Goal: Task Accomplishment & Management: Complete application form

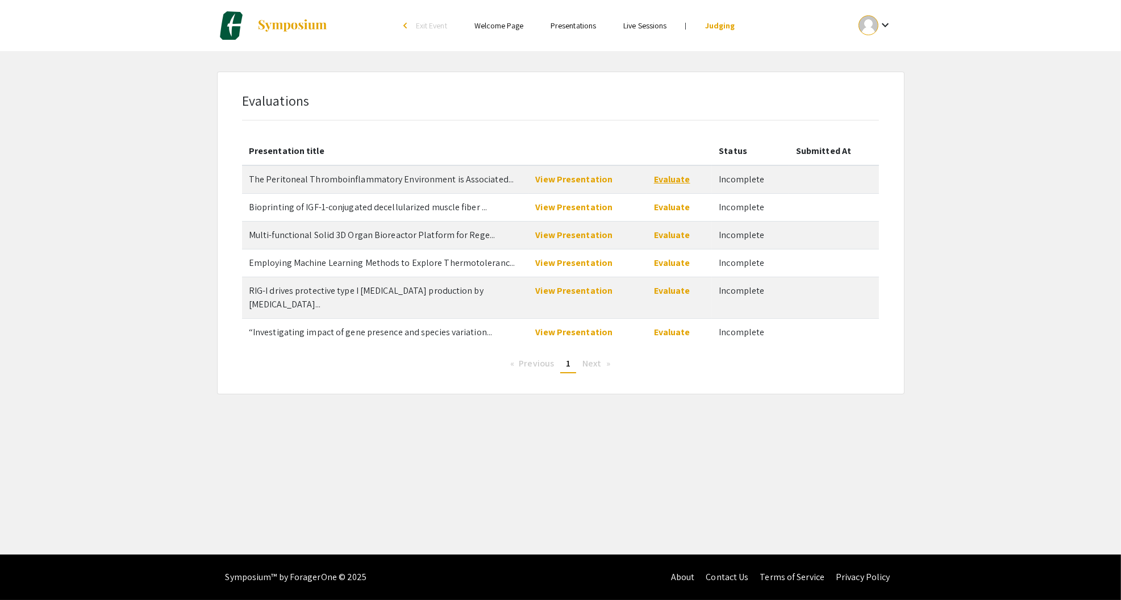
click at [669, 183] on link "Evaluate" at bounding box center [672, 179] width 36 height 12
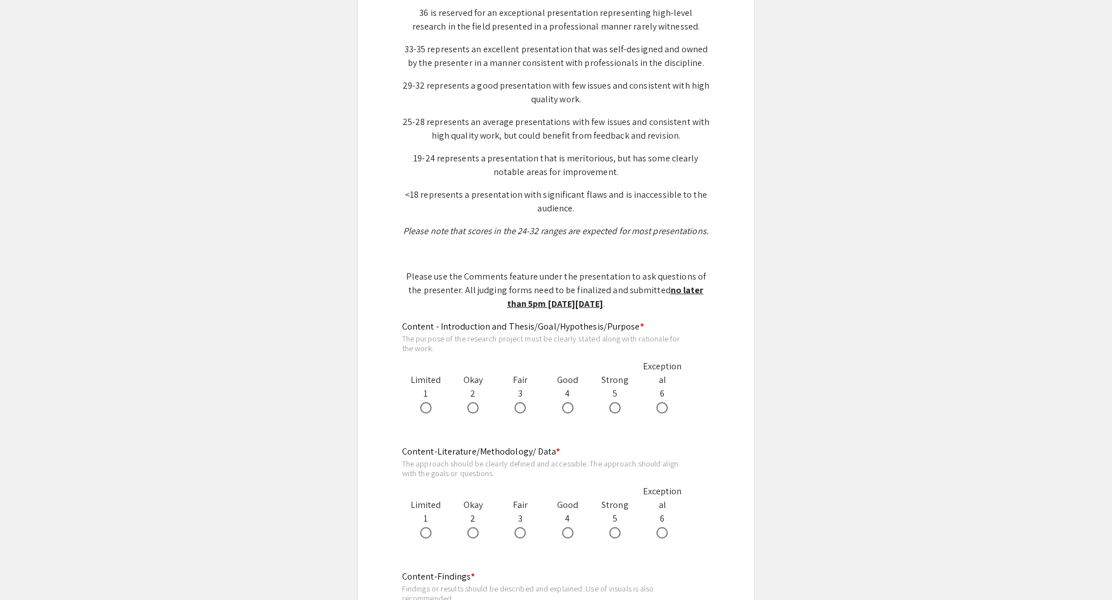
scroll to position [398, 0]
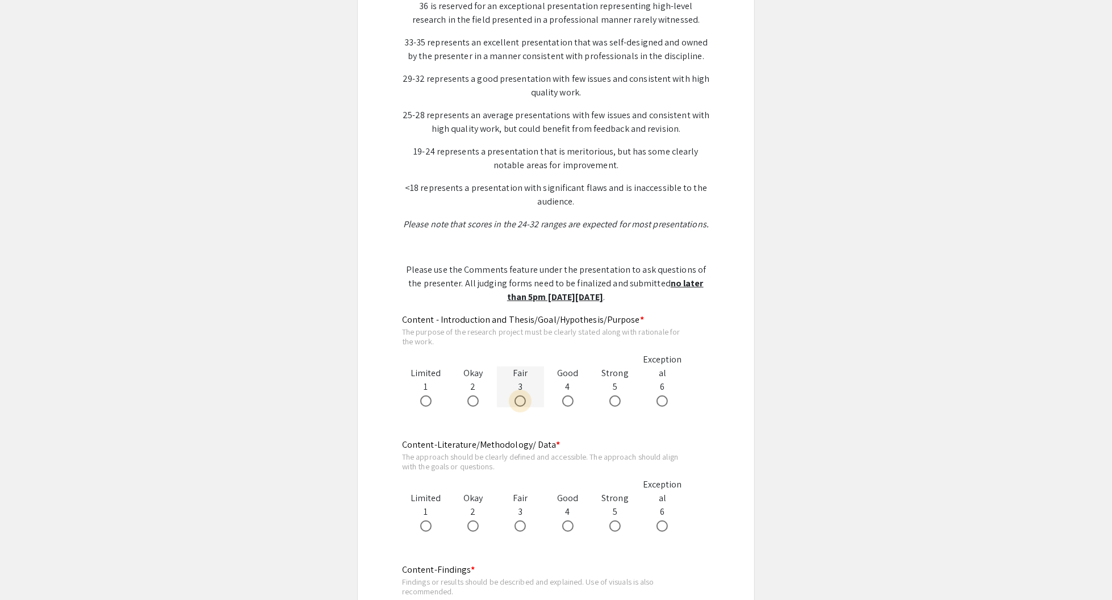
click at [519, 395] on span at bounding box center [520, 400] width 11 height 11
click at [519, 395] on input "radio" at bounding box center [520, 400] width 11 height 11
radio input "true"
click at [518, 520] on span at bounding box center [520, 525] width 11 height 11
click at [518, 520] on input "radio" at bounding box center [520, 525] width 11 height 11
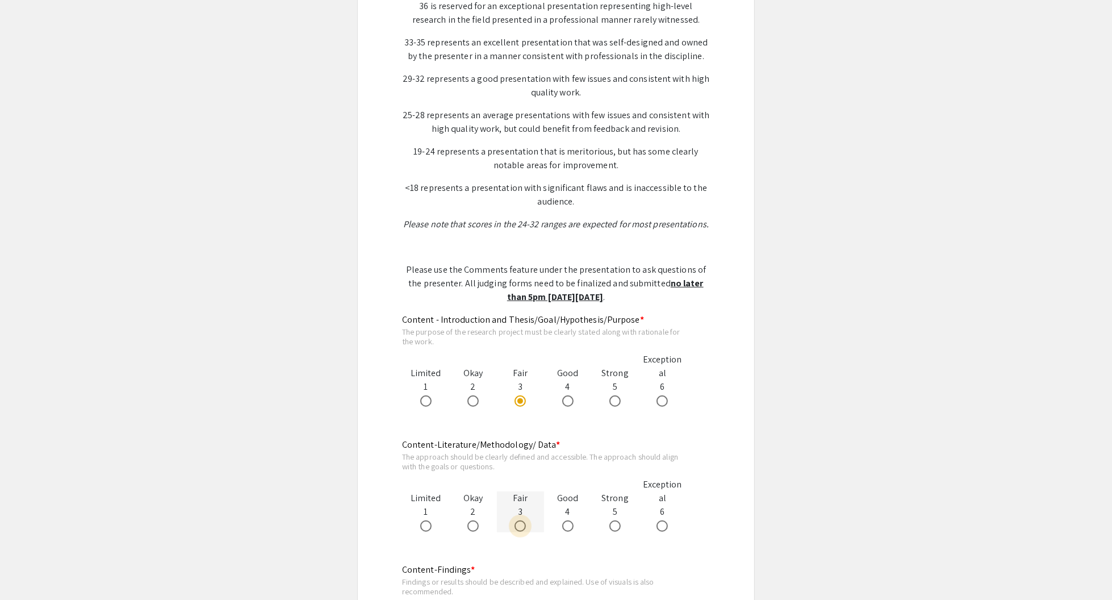
radio input "true"
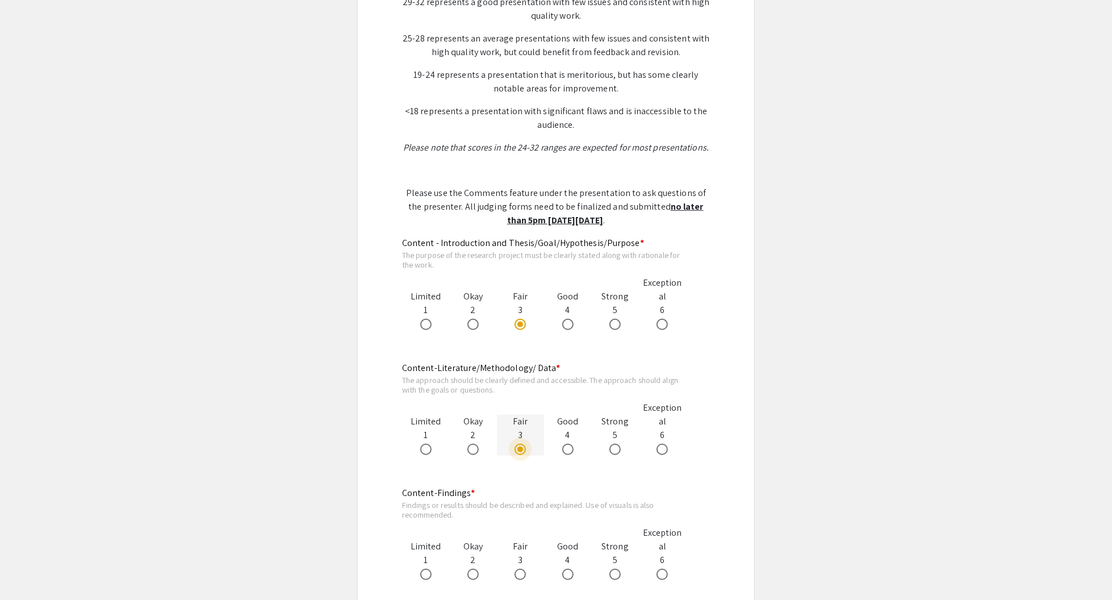
scroll to position [568, 0]
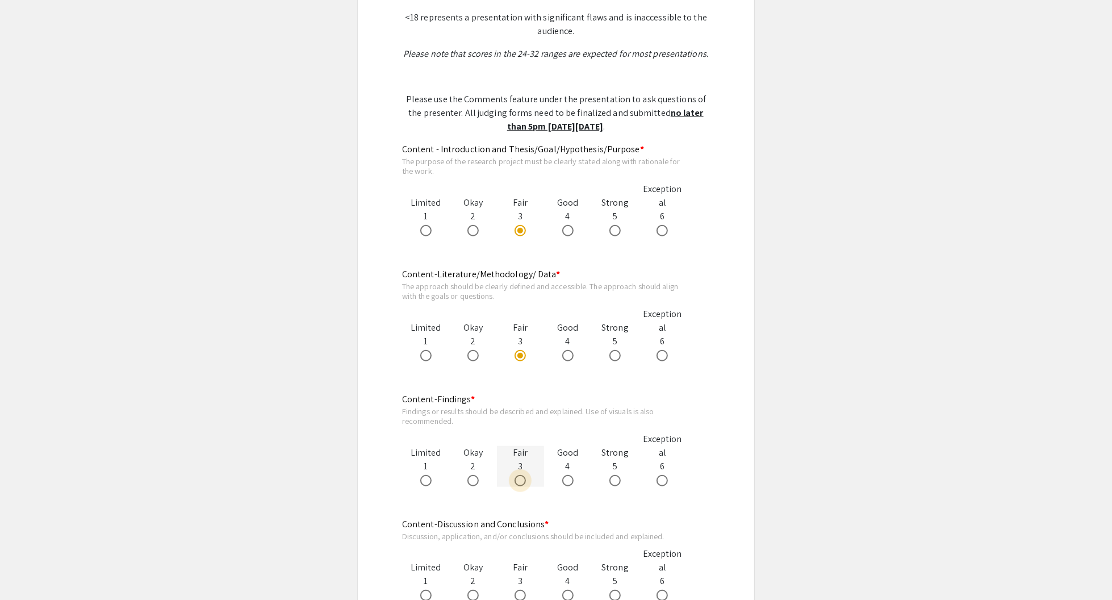
click at [520, 475] on span at bounding box center [520, 480] width 11 height 11
click at [520, 475] on input "radio" at bounding box center [520, 480] width 11 height 11
radio input "true"
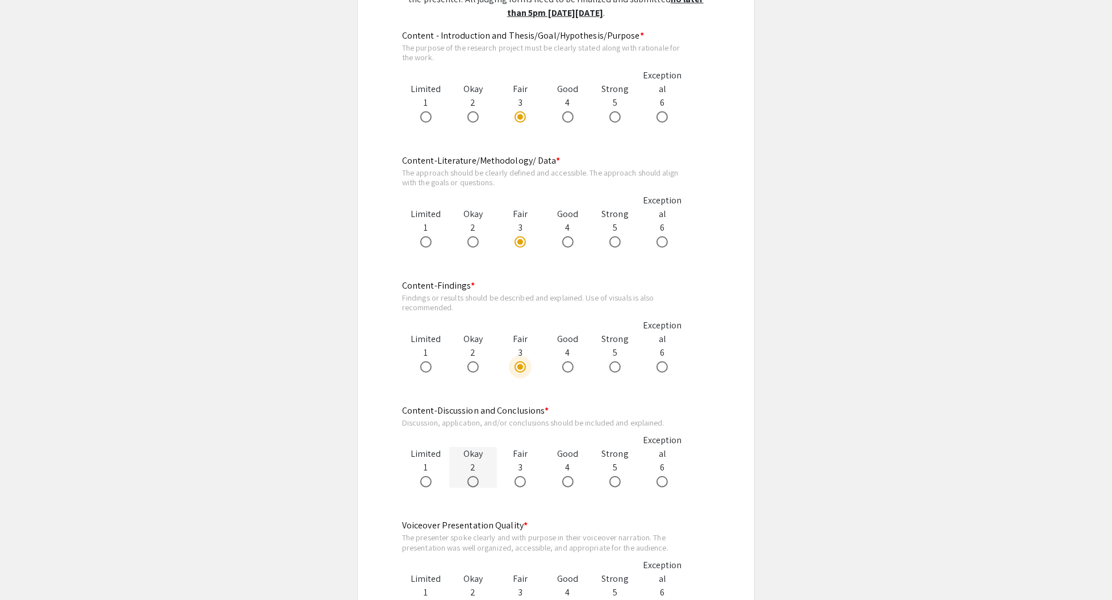
click at [472, 476] on span at bounding box center [473, 481] width 11 height 11
click at [472, 476] on input "radio" at bounding box center [473, 481] width 11 height 11
radio input "true"
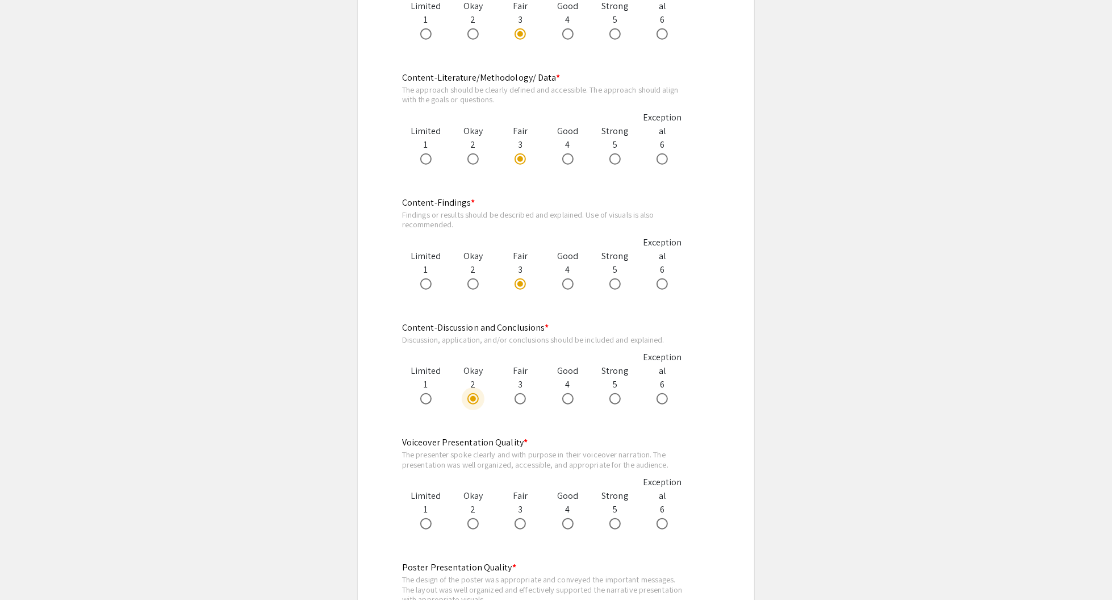
scroll to position [852, 0]
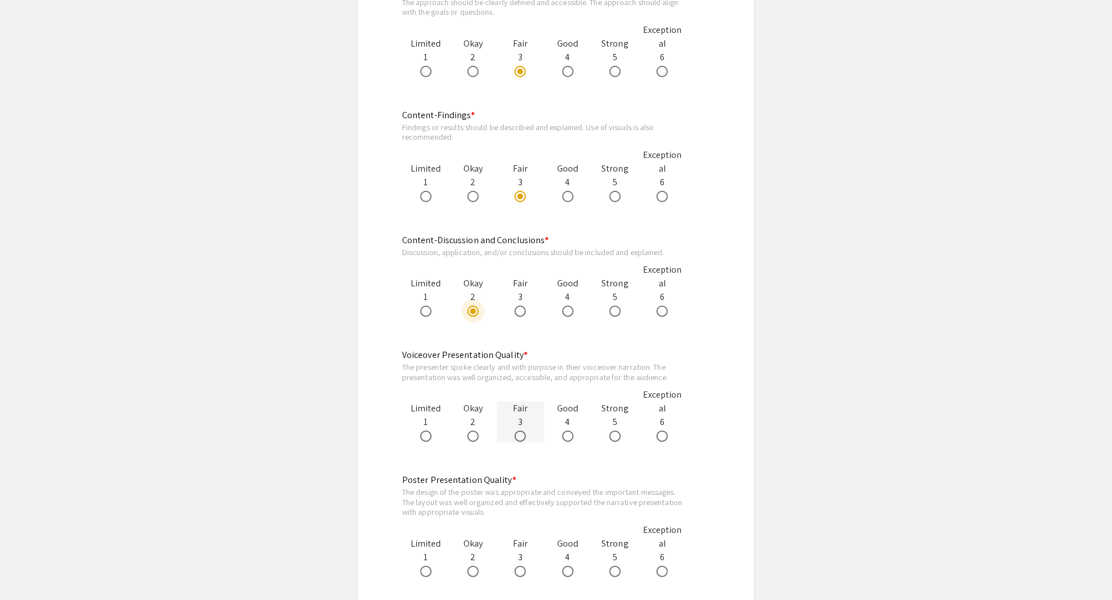
click at [522, 431] on span at bounding box center [520, 436] width 11 height 11
click at [522, 431] on input "radio" at bounding box center [520, 436] width 11 height 11
radio input "true"
click at [515, 566] on span at bounding box center [520, 571] width 11 height 11
click at [515, 566] on input "radio" at bounding box center [520, 571] width 11 height 11
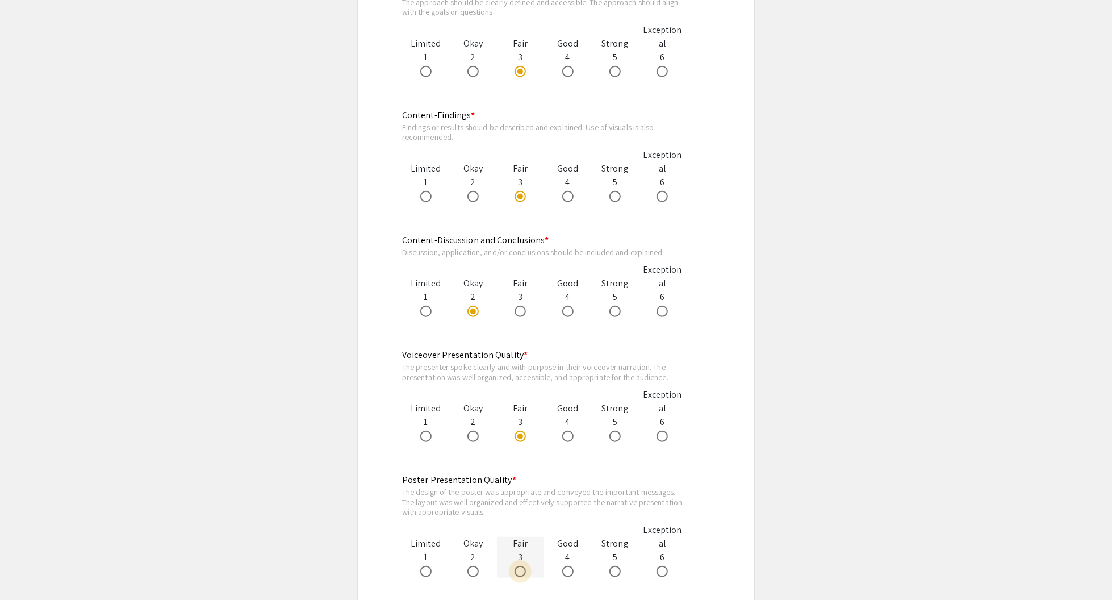
radio input "true"
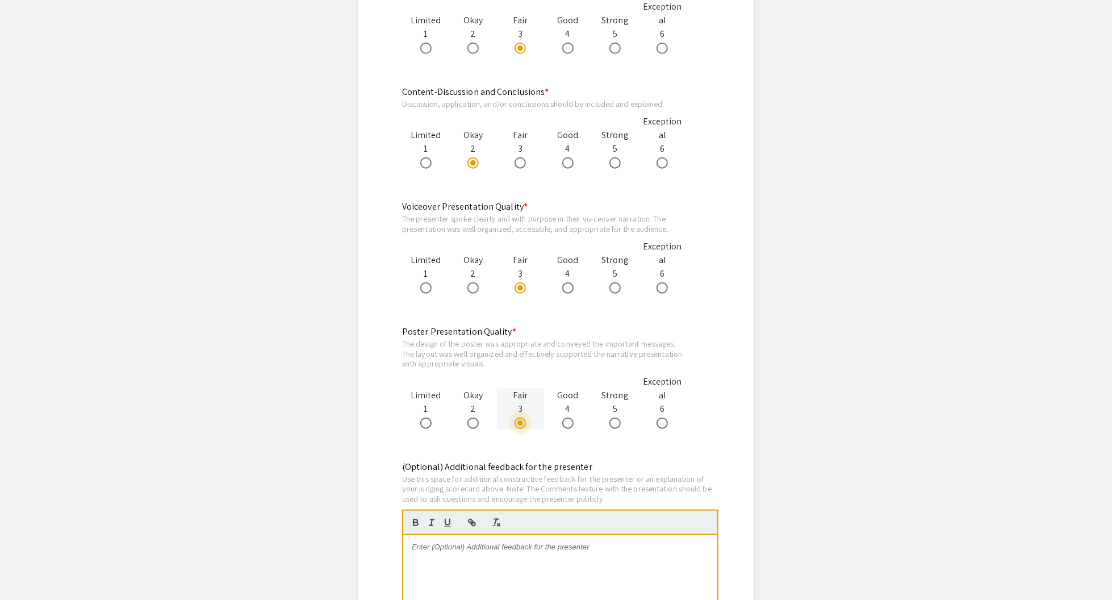
scroll to position [1079, 0]
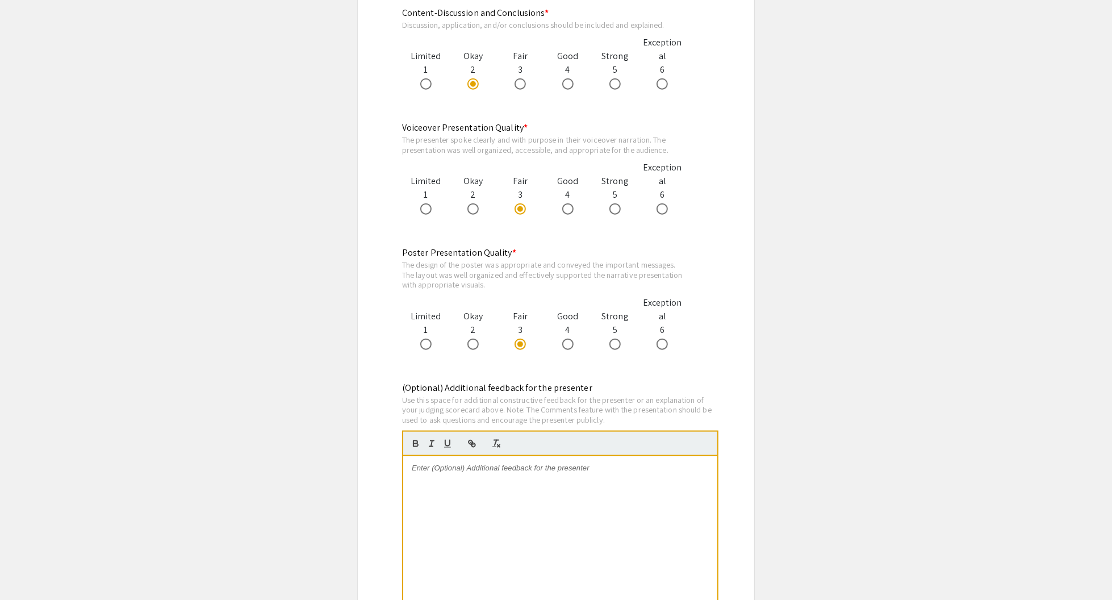
click at [494, 463] on p at bounding box center [560, 468] width 297 height 10
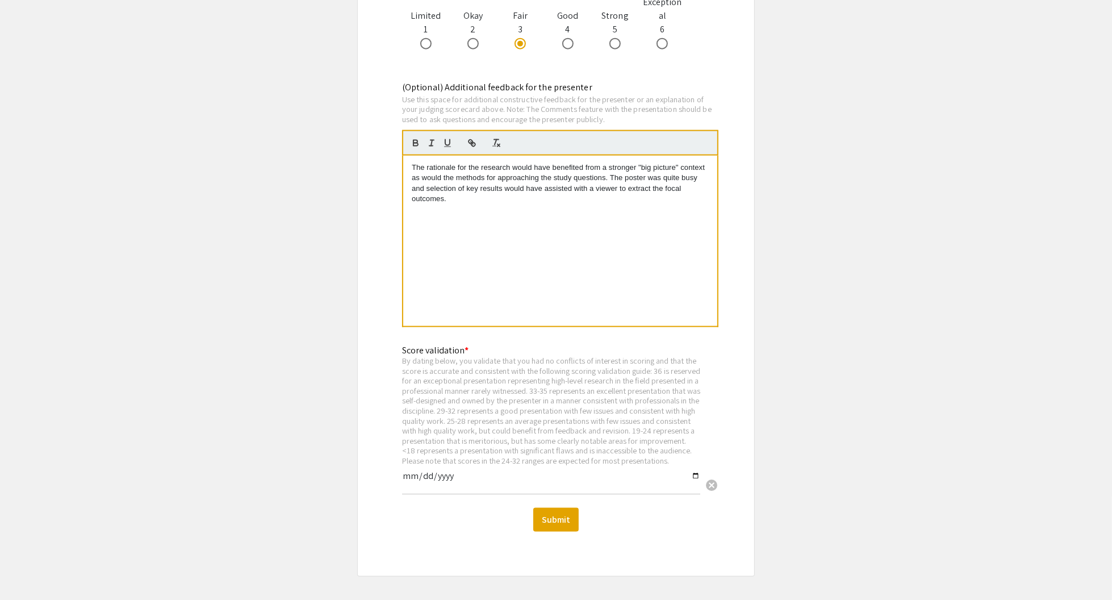
scroll to position [1420, 0]
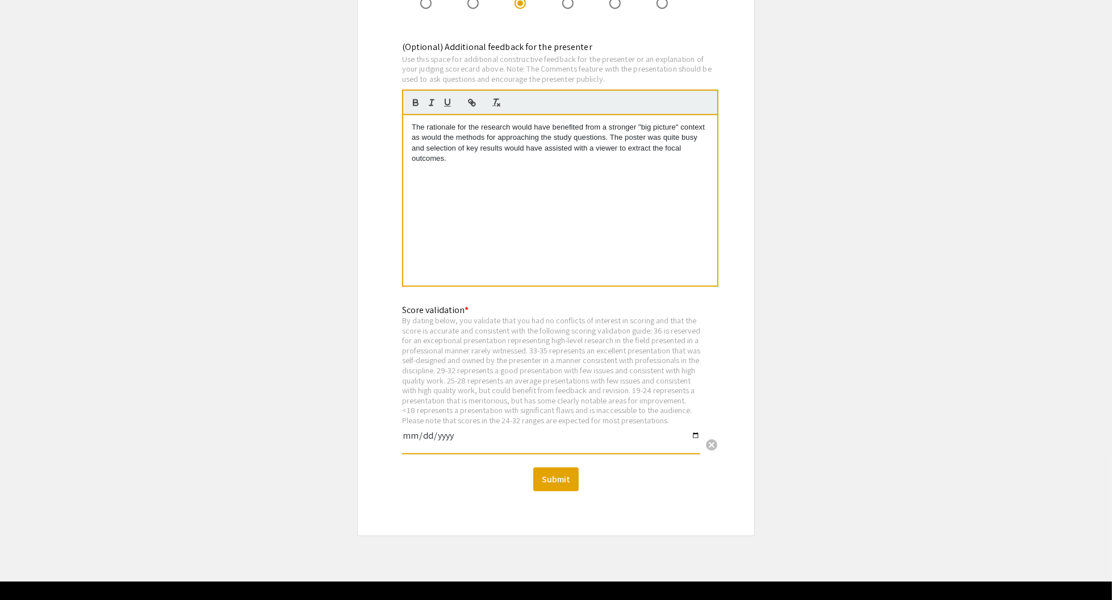
click at [465, 431] on input "date" at bounding box center [551, 440] width 298 height 19
click at [696, 431] on input "date" at bounding box center [551, 440] width 298 height 19
type input "2025-09-08"
click at [556, 475] on button "Submit" at bounding box center [555, 480] width 45 height 24
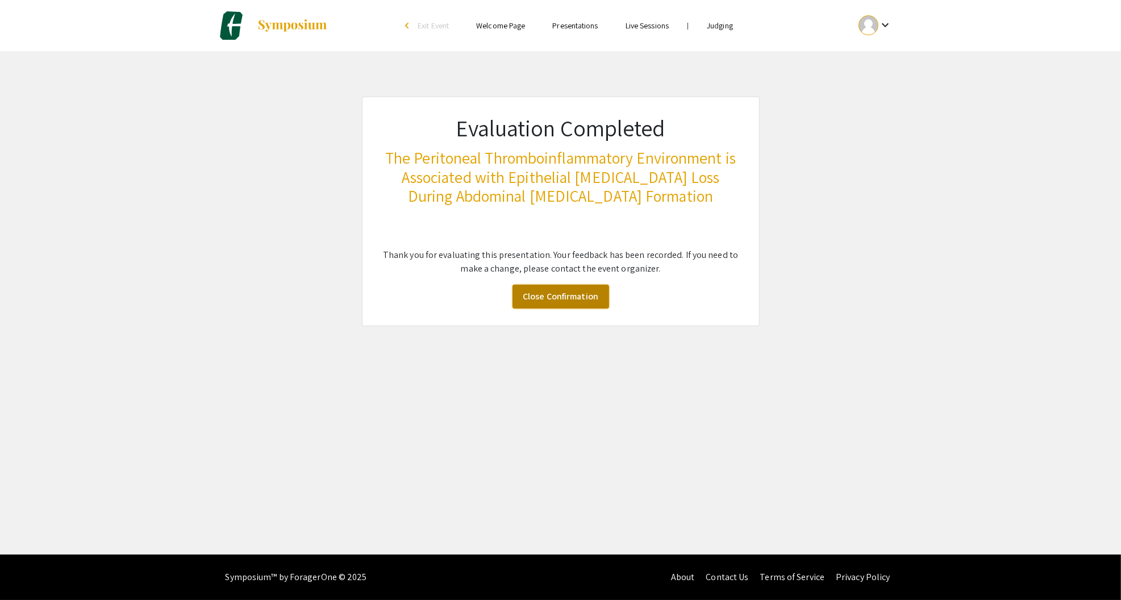
click at [530, 287] on link "Close Confirmation" at bounding box center [560, 297] width 97 height 24
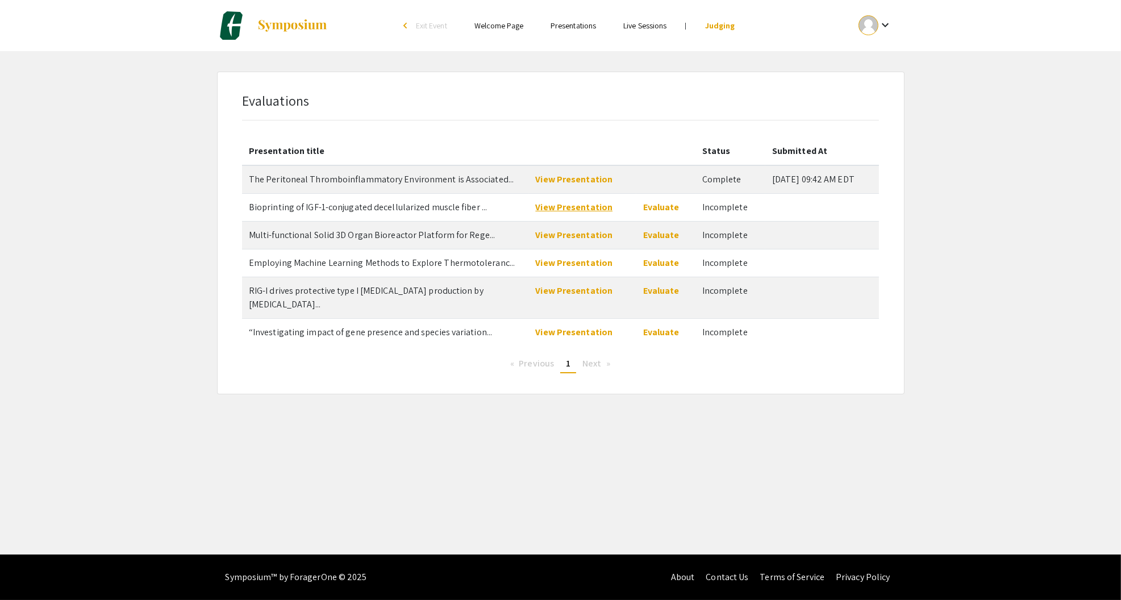
click at [576, 203] on link "View Presentation" at bounding box center [573, 207] width 77 height 12
click at [656, 208] on link "Evaluate" at bounding box center [661, 207] width 36 height 12
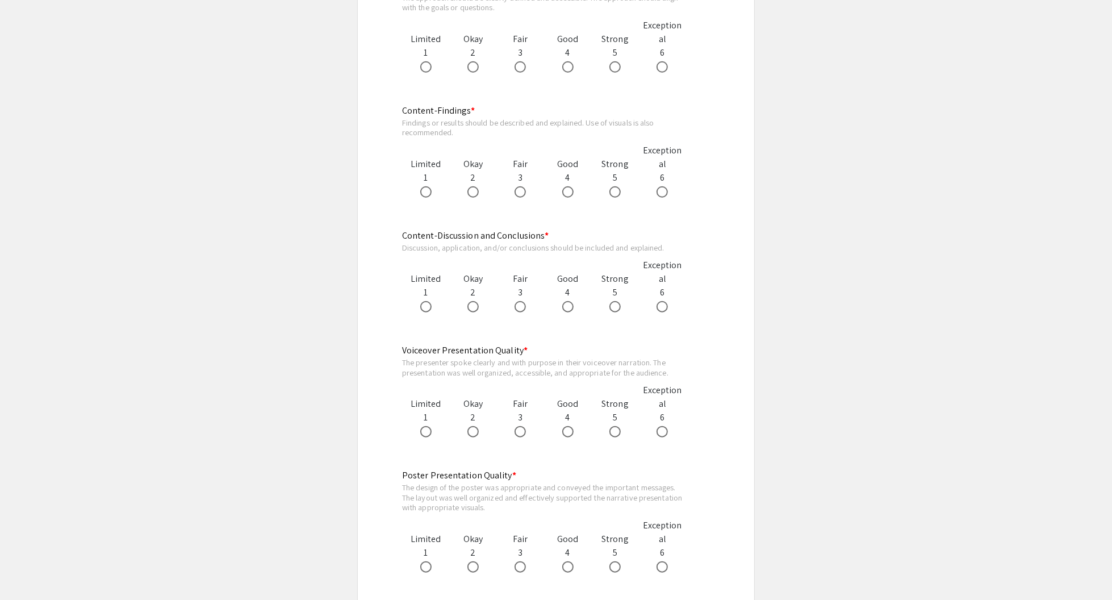
scroll to position [852, 0]
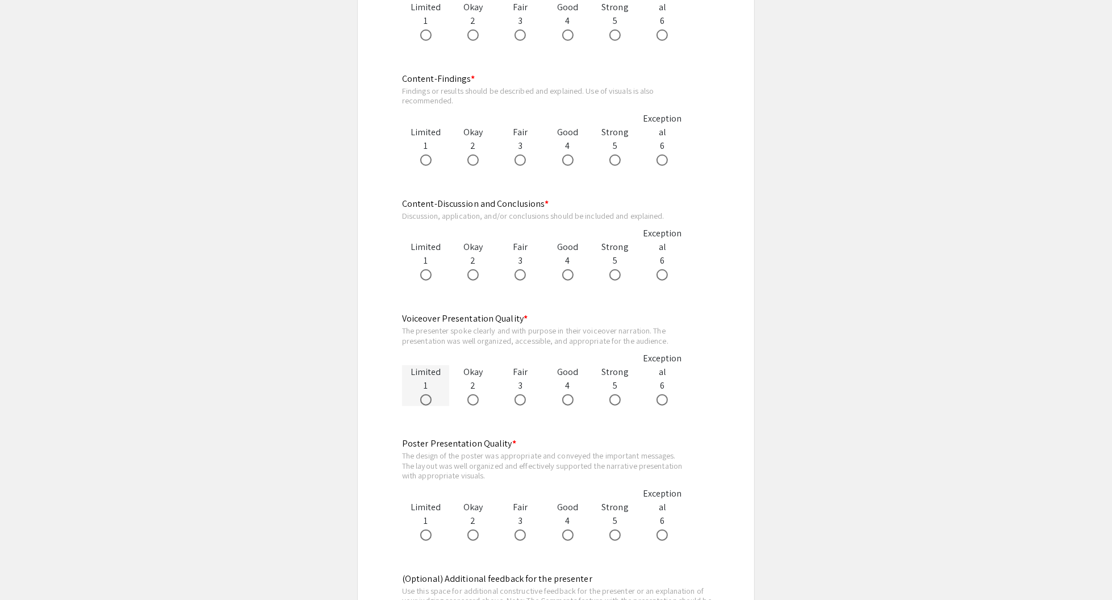
click at [422, 400] on span at bounding box center [425, 399] width 11 height 11
click at [422, 400] on input "radio" at bounding box center [425, 399] width 11 height 11
radio input "true"
click at [526, 272] on label at bounding box center [523, 274] width 16 height 11
click at [526, 272] on input "radio" at bounding box center [520, 274] width 11 height 11
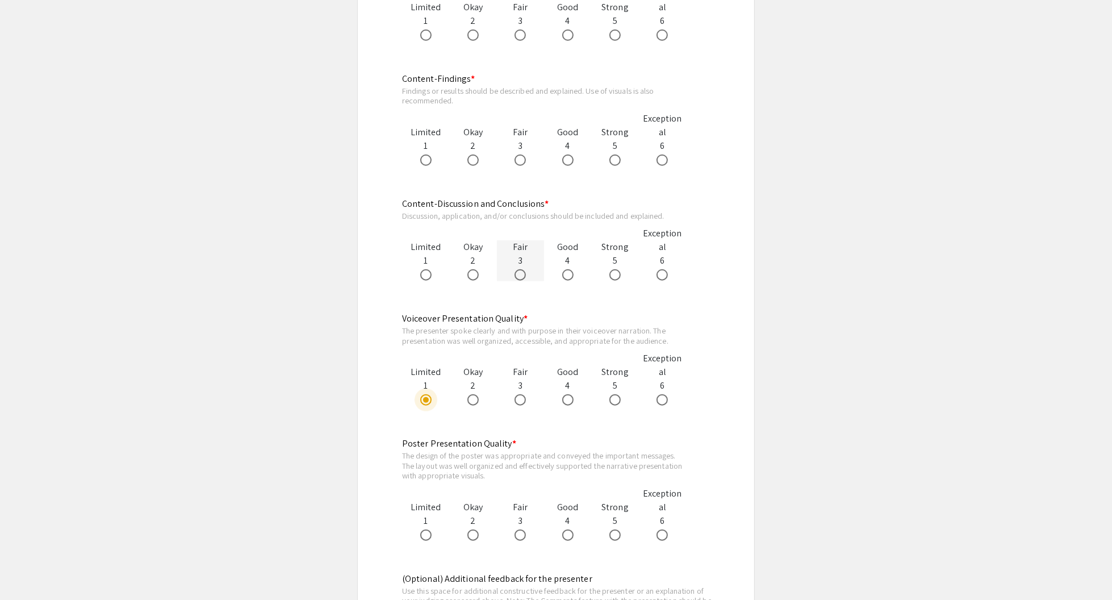
radio input "true"
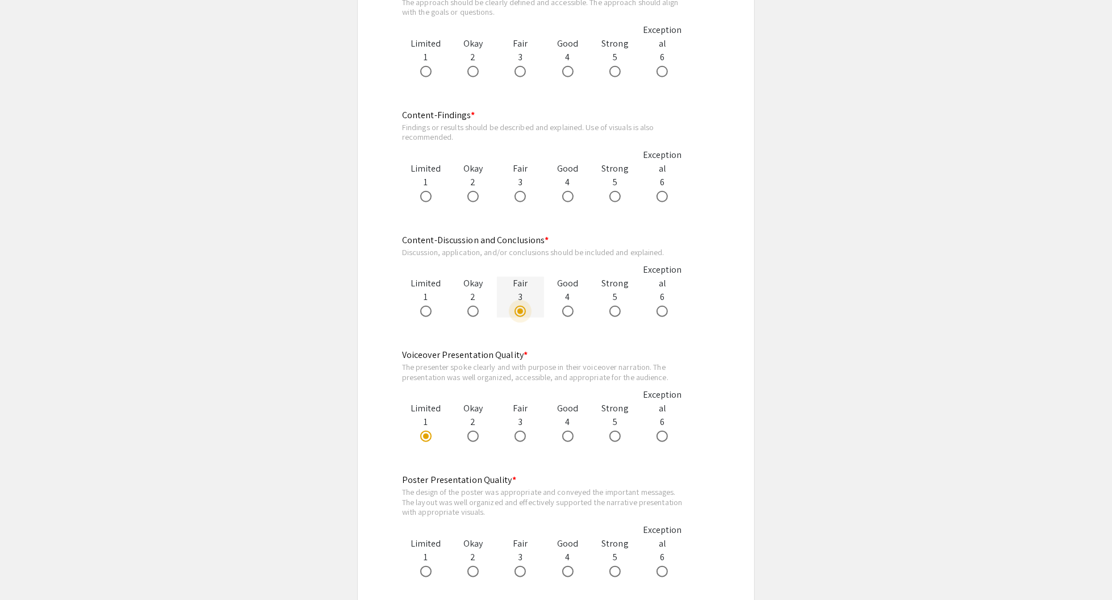
scroll to position [795, 0]
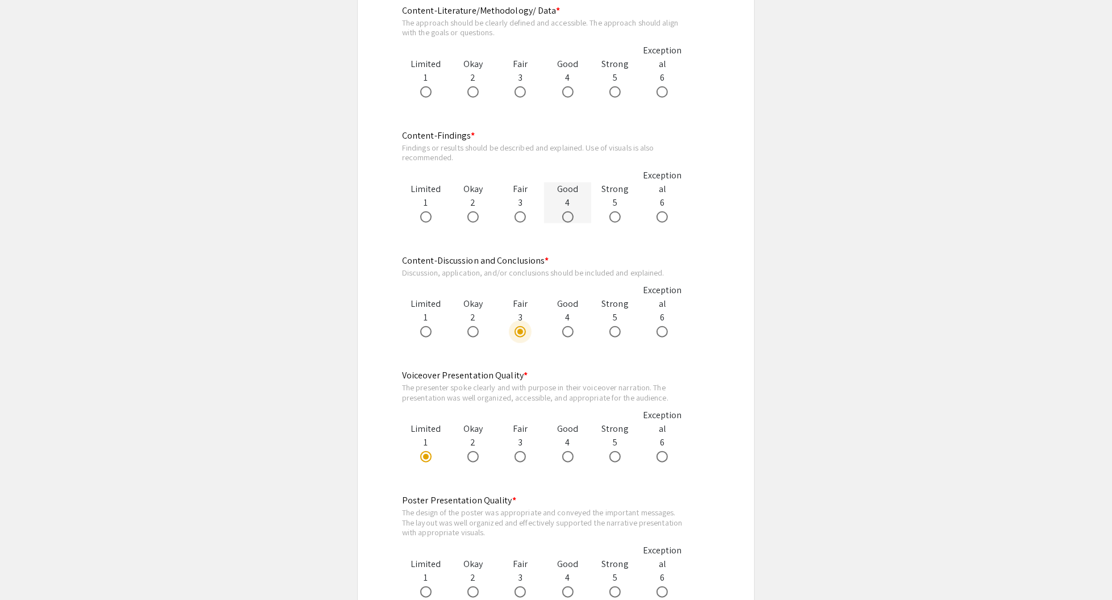
click at [569, 216] on span at bounding box center [567, 216] width 11 height 11
click at [569, 216] on input "radio" at bounding box center [567, 216] width 11 height 11
radio input "true"
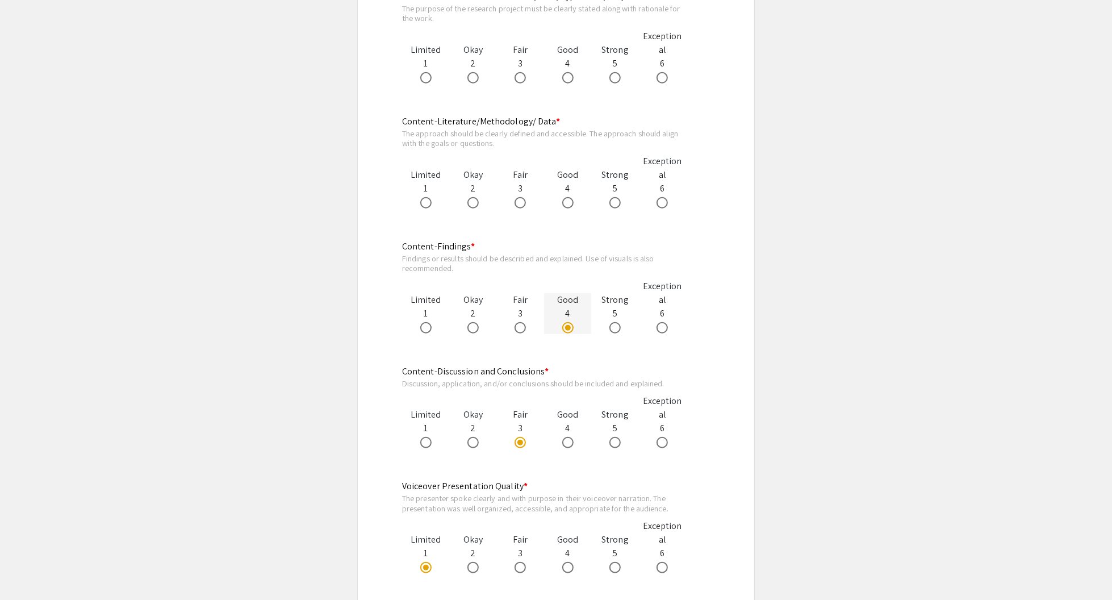
scroll to position [682, 0]
click at [516, 204] on span at bounding box center [520, 205] width 11 height 11
click at [516, 204] on input "radio" at bounding box center [520, 205] width 11 height 11
radio input "true"
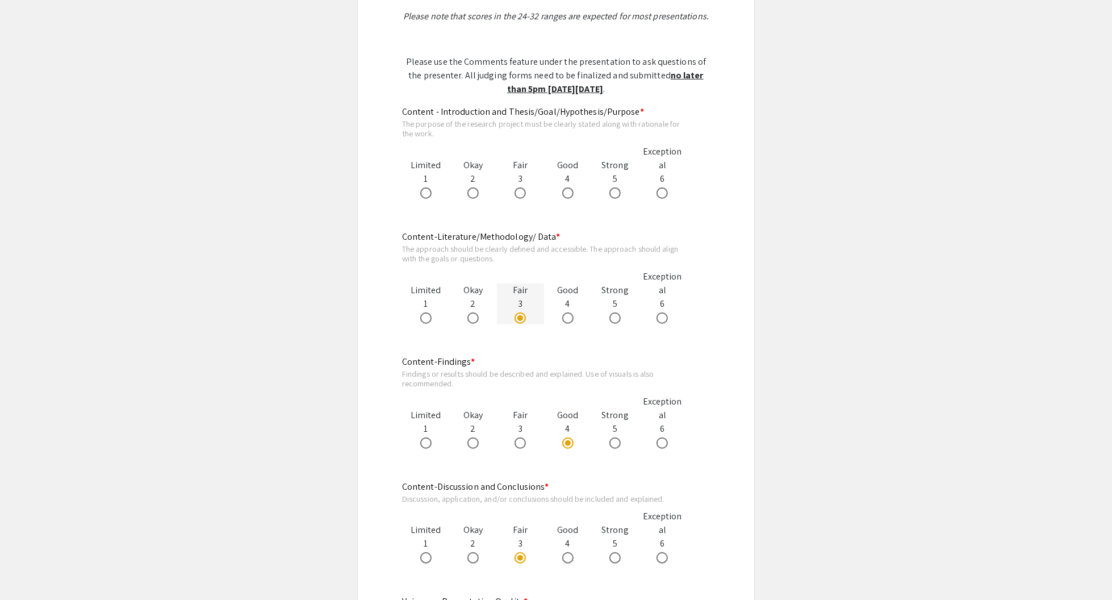
scroll to position [568, 0]
click at [523, 191] on span at bounding box center [520, 194] width 11 height 11
click at [523, 191] on input "radio" at bounding box center [520, 194] width 11 height 11
radio input "true"
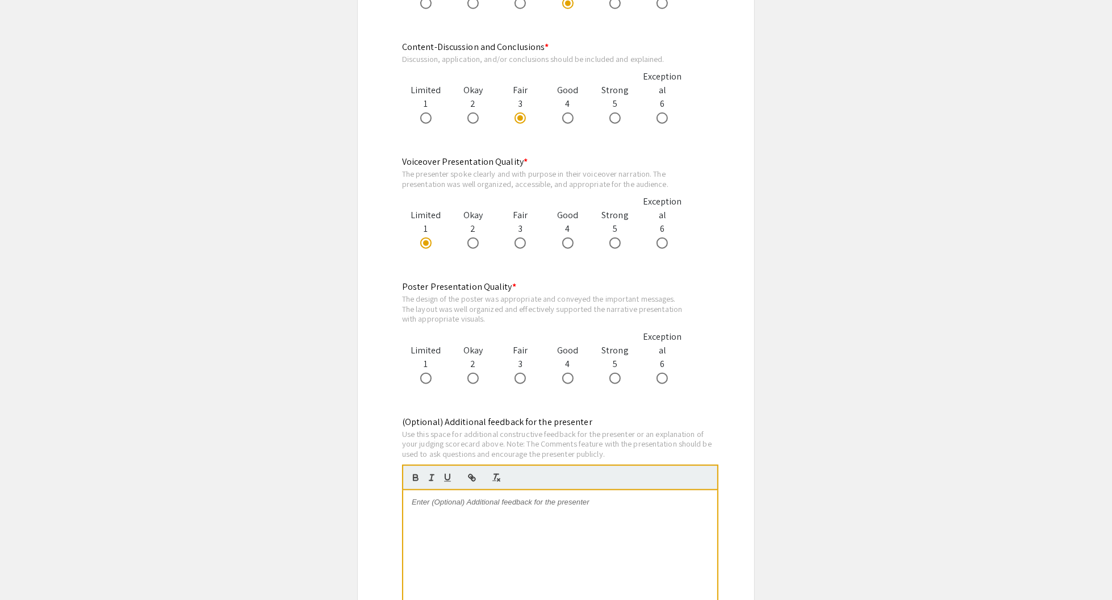
scroll to position [1023, 0]
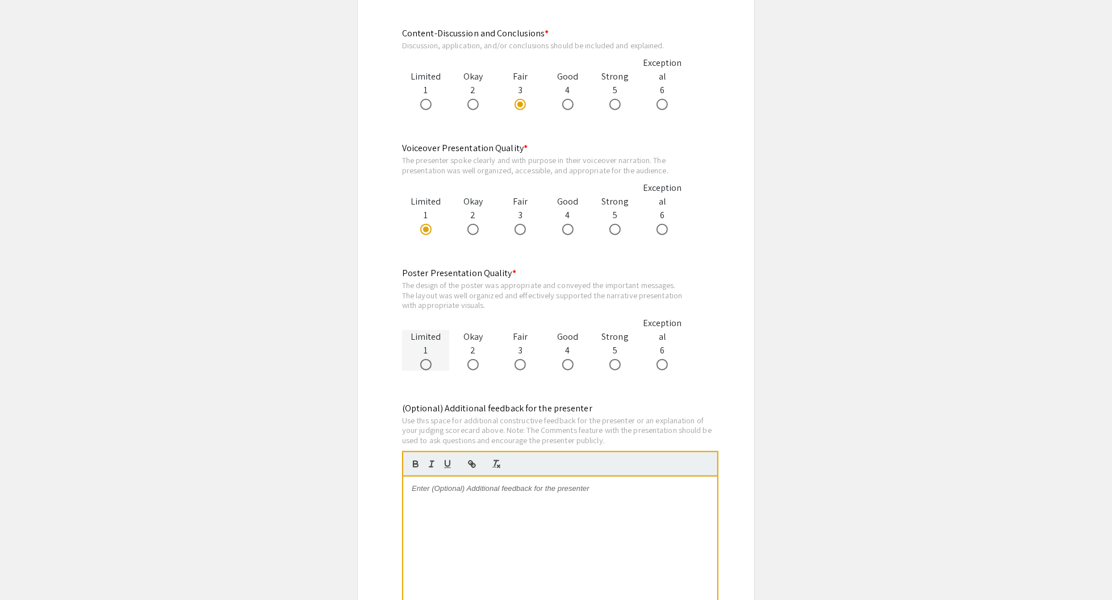
click at [423, 365] on span at bounding box center [425, 364] width 11 height 11
click at [423, 365] on input "radio" at bounding box center [425, 364] width 11 height 11
radio input "true"
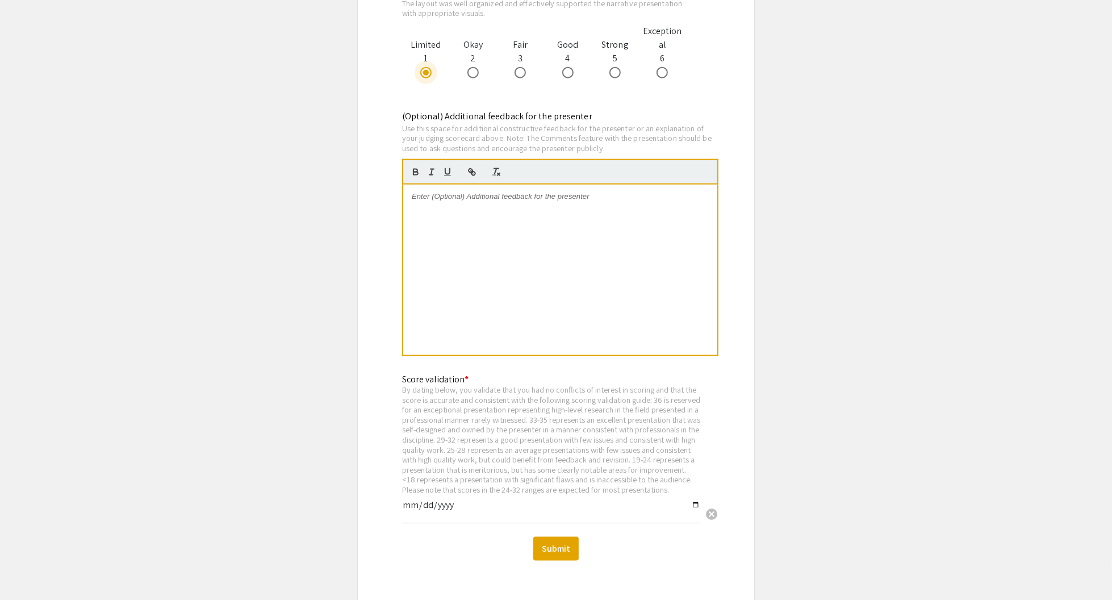
scroll to position [1363, 0]
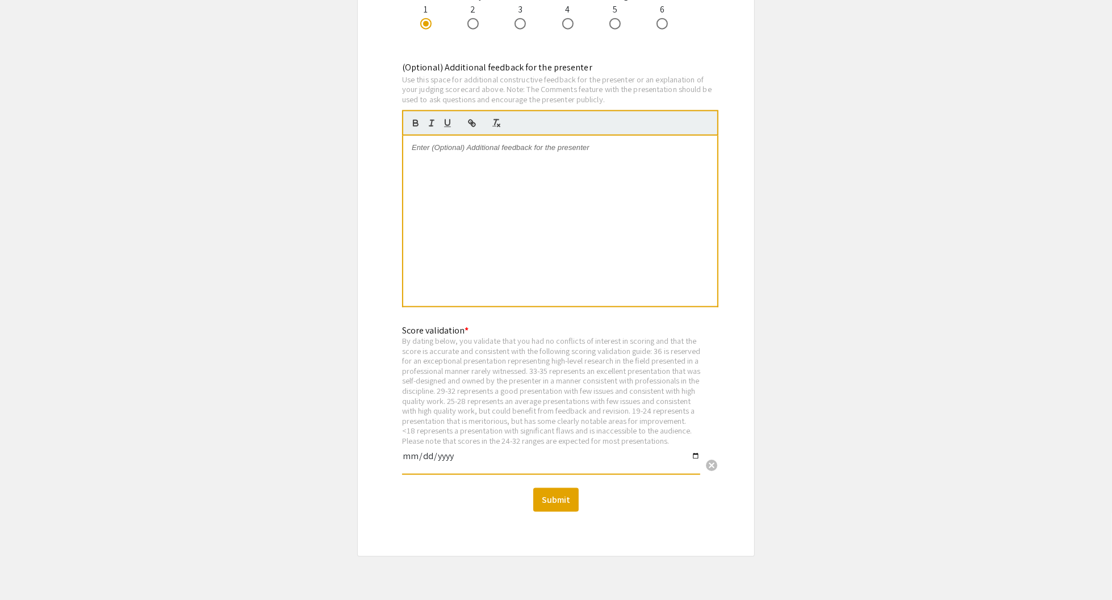
click at [694, 465] on input "date" at bounding box center [551, 460] width 298 height 19
type input "2025-09-08"
click at [468, 147] on p at bounding box center [560, 148] width 297 height 10
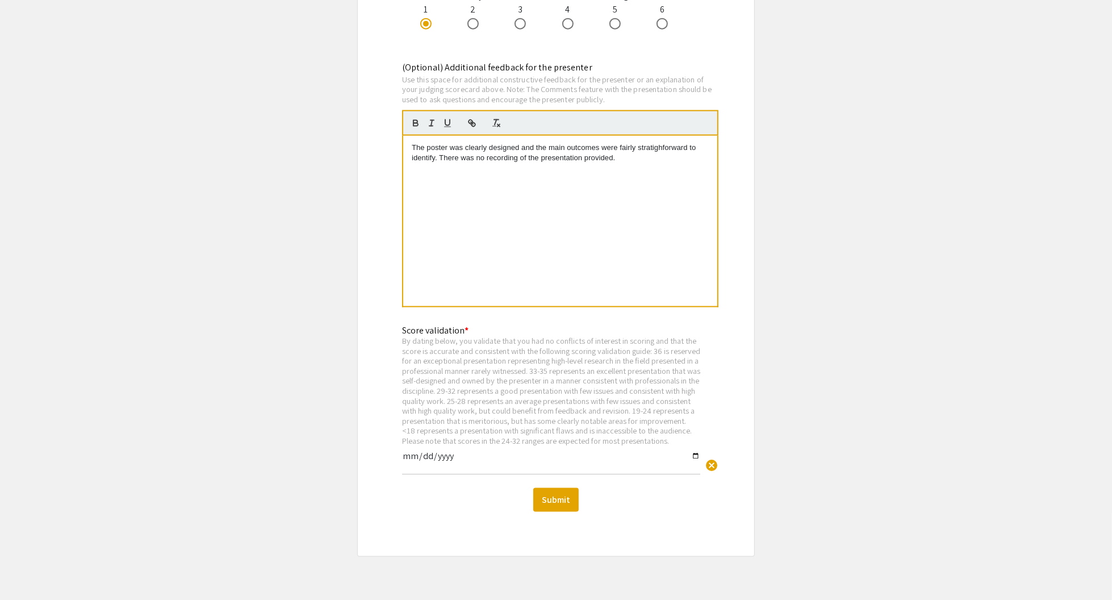
click at [656, 145] on p "The poster was clearly designed and the main outcomes were fairly stratighforwa…" at bounding box center [560, 153] width 297 height 21
click at [439, 161] on p "The poster was clearly designed and the main outcomes were fairly straightforwa…" at bounding box center [560, 153] width 297 height 21
click at [566, 511] on button "Submit" at bounding box center [555, 500] width 45 height 24
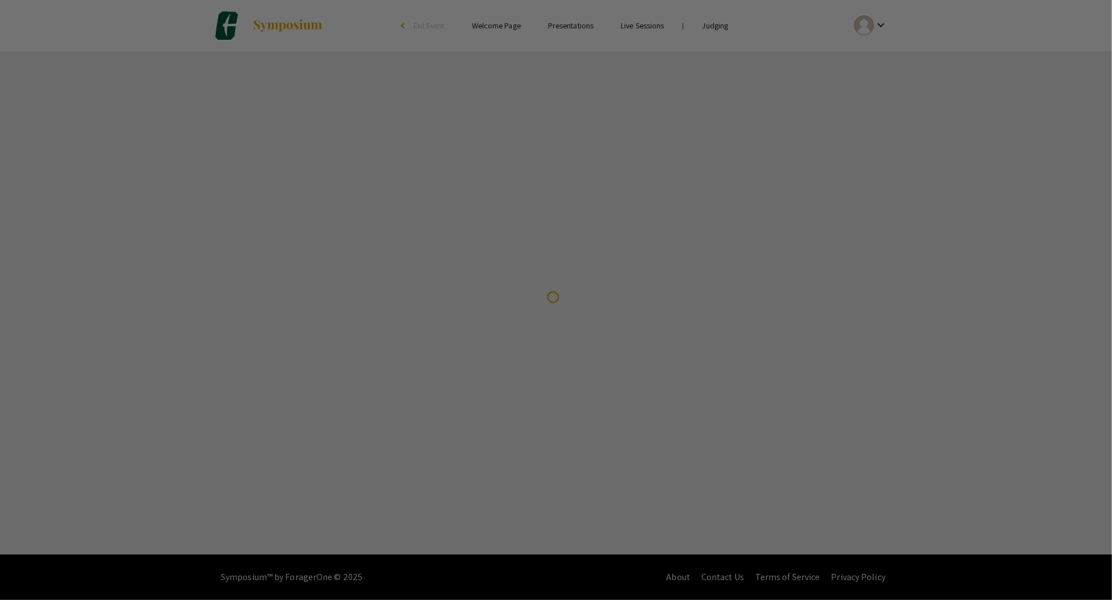
scroll to position [0, 0]
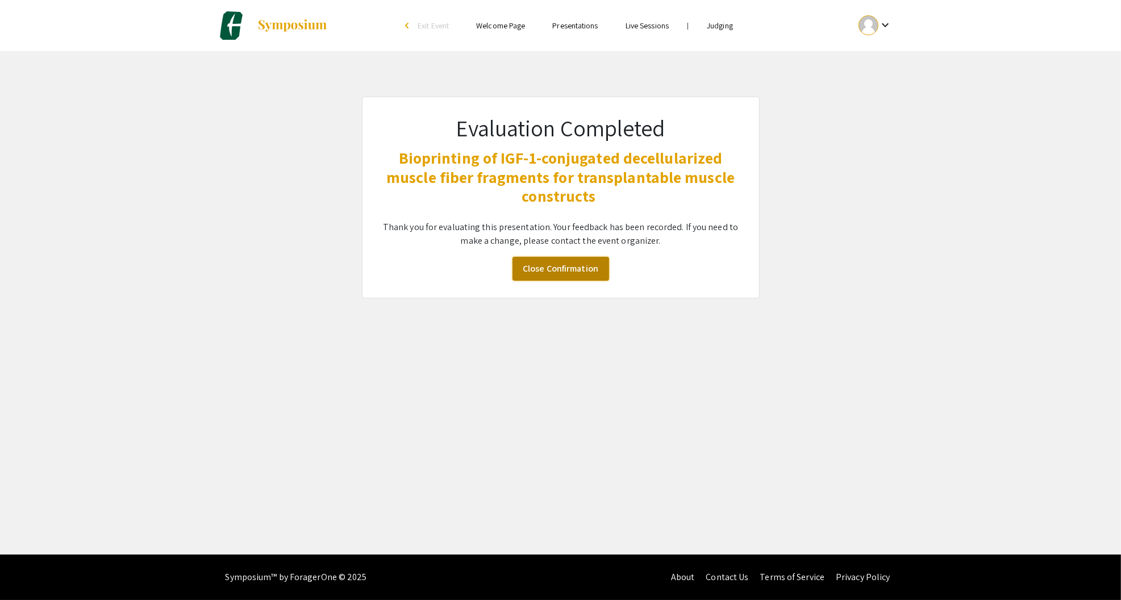
click at [525, 276] on link "Close Confirmation" at bounding box center [560, 269] width 97 height 24
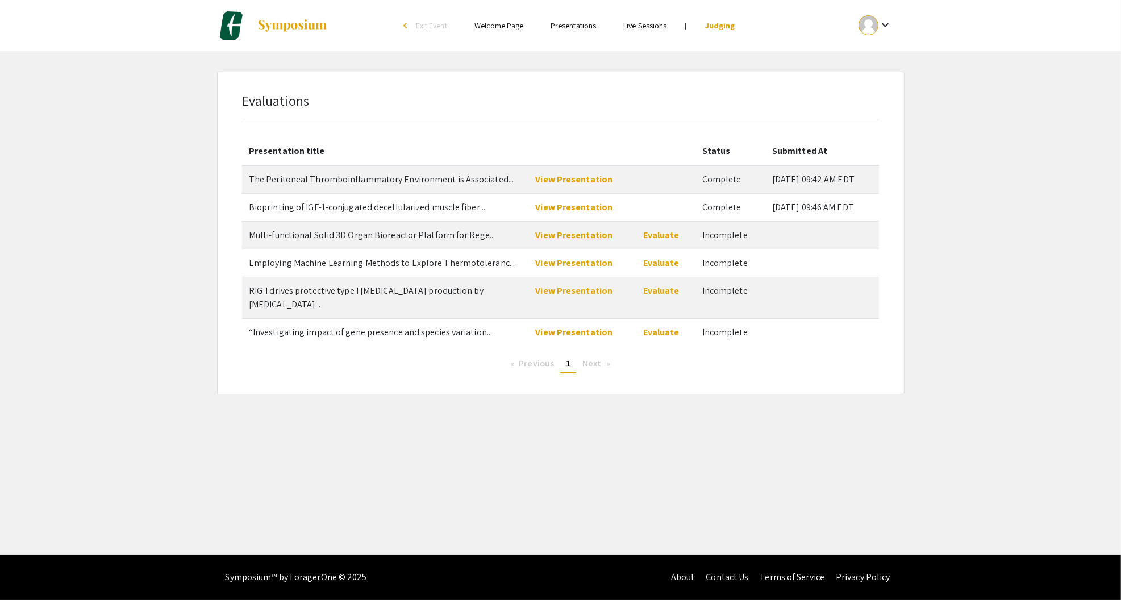
click at [579, 237] on link "View Presentation" at bounding box center [573, 235] width 77 height 12
click at [647, 237] on link "Evaluate" at bounding box center [661, 235] width 36 height 12
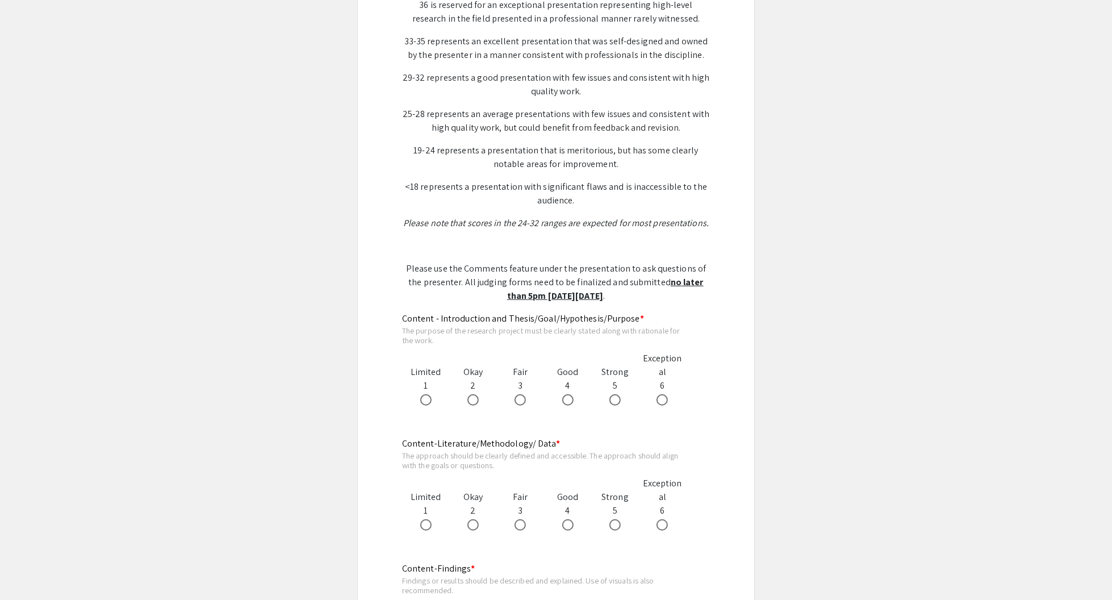
scroll to position [398, 0]
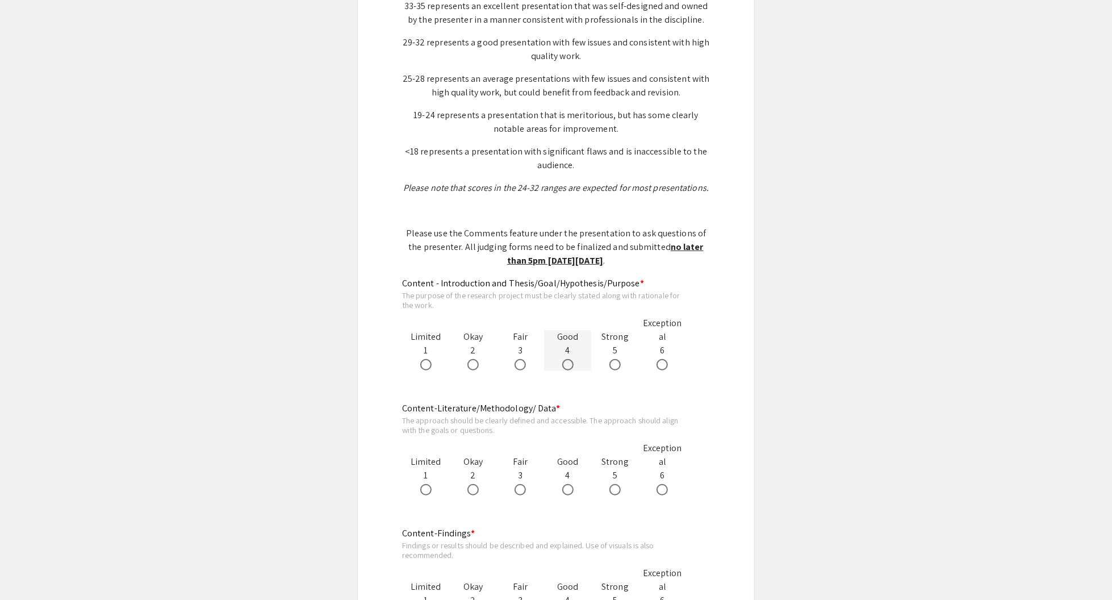
click at [568, 363] on span at bounding box center [567, 364] width 11 height 11
click at [568, 363] on input "radio" at bounding box center [567, 364] width 11 height 11
radio input "true"
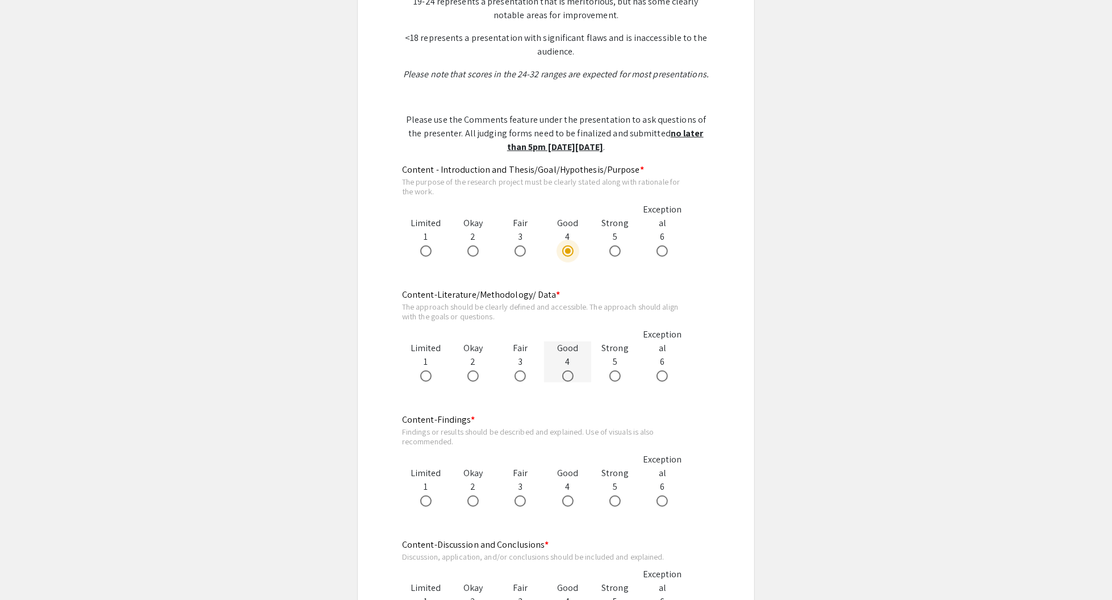
click at [568, 375] on span at bounding box center [567, 375] width 11 height 11
click at [568, 375] on input "radio" at bounding box center [567, 375] width 11 height 11
radio input "true"
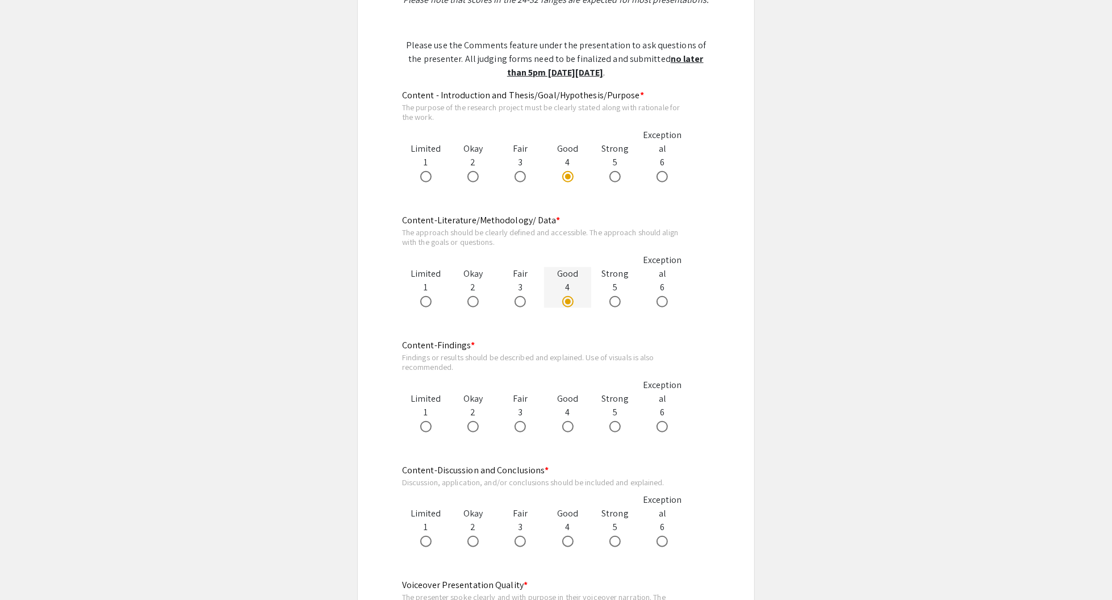
scroll to position [625, 0]
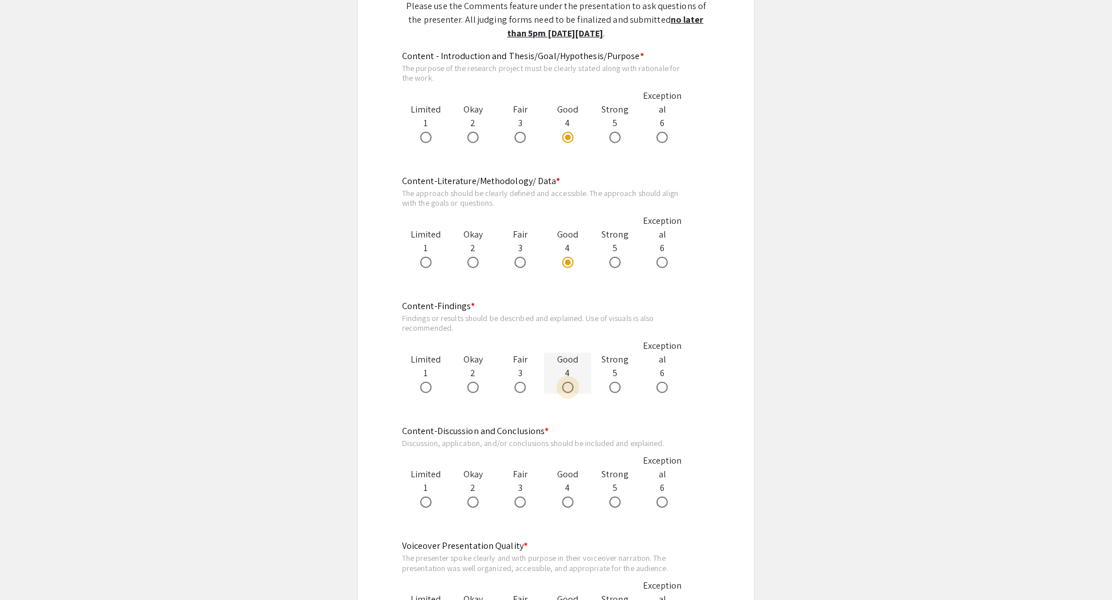
click at [572, 386] on span at bounding box center [567, 387] width 11 height 11
click at [572, 386] on input "radio" at bounding box center [567, 387] width 11 height 11
radio input "true"
click at [518, 504] on span at bounding box center [520, 502] width 11 height 11
click at [518, 504] on input "radio" at bounding box center [520, 502] width 11 height 11
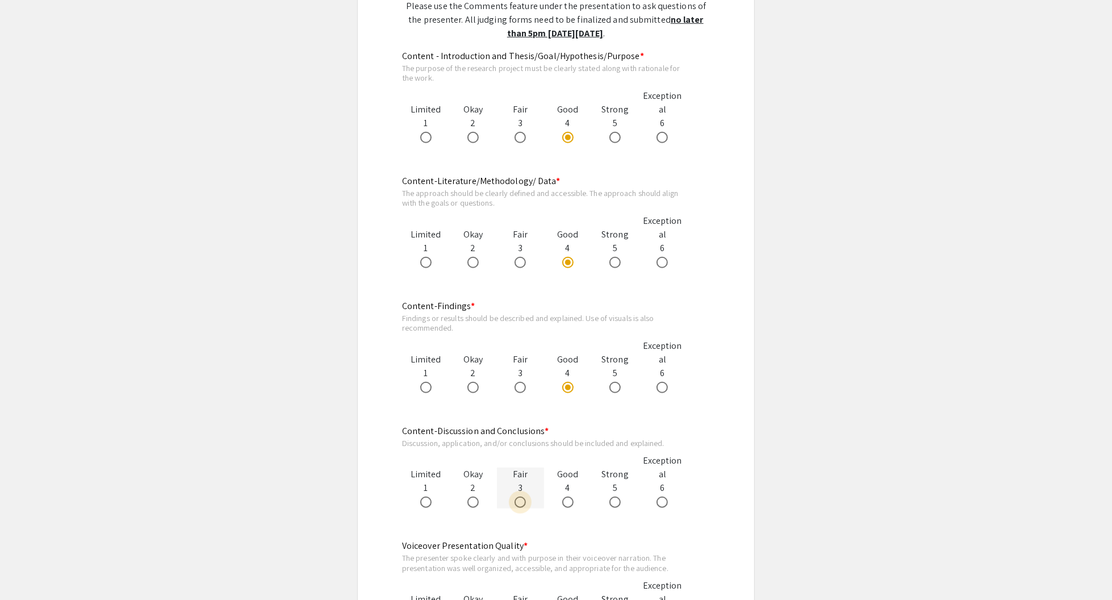
radio input "true"
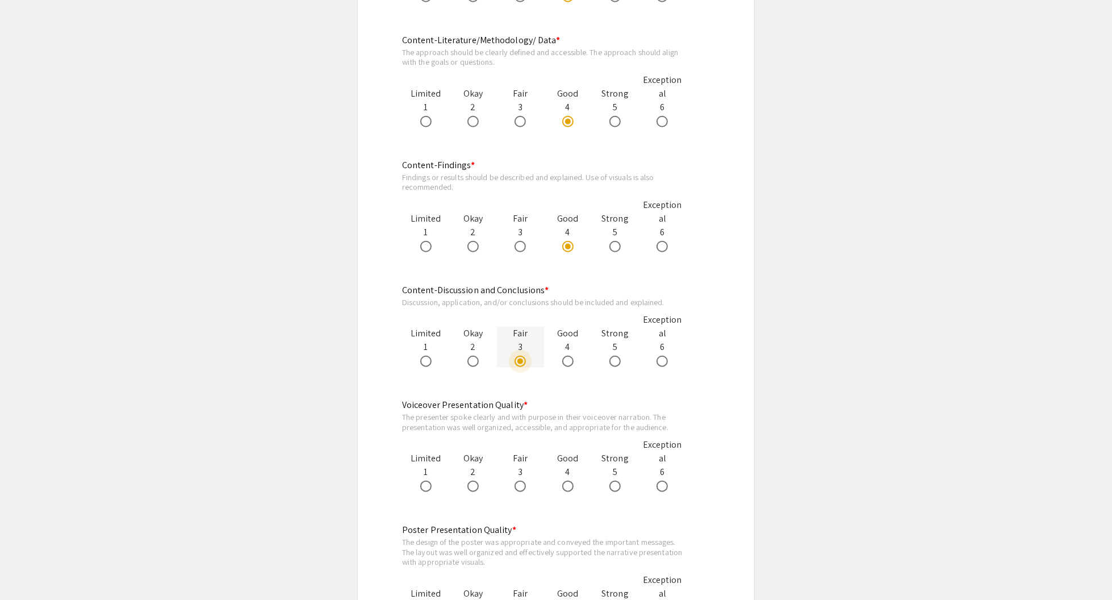
scroll to position [852, 0]
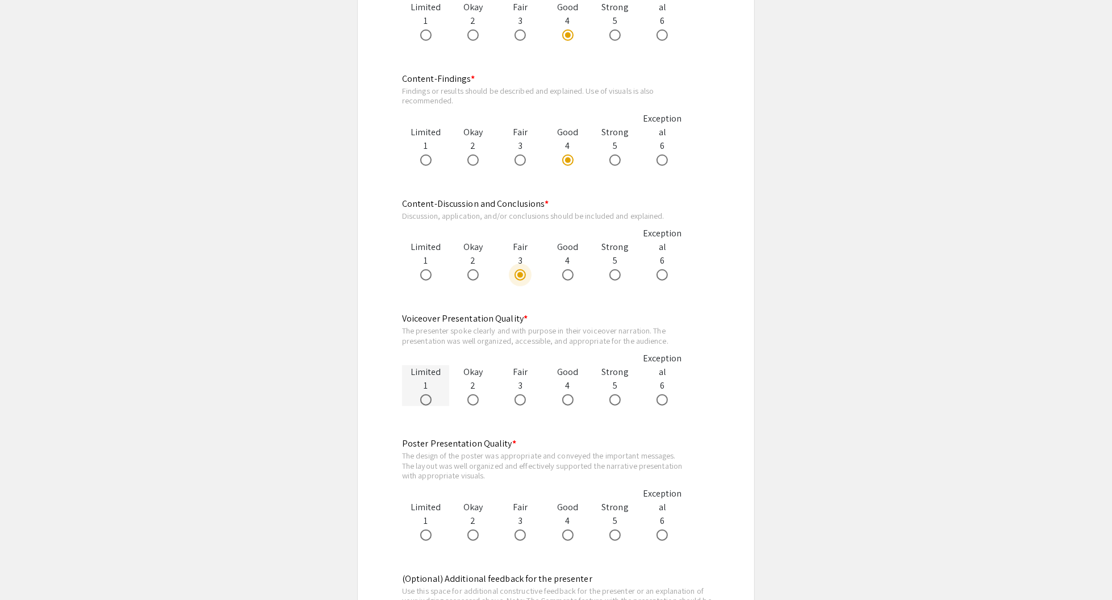
click at [424, 402] on span at bounding box center [425, 399] width 11 height 11
click at [424, 402] on input "radio" at bounding box center [425, 399] width 11 height 11
radio input "true"
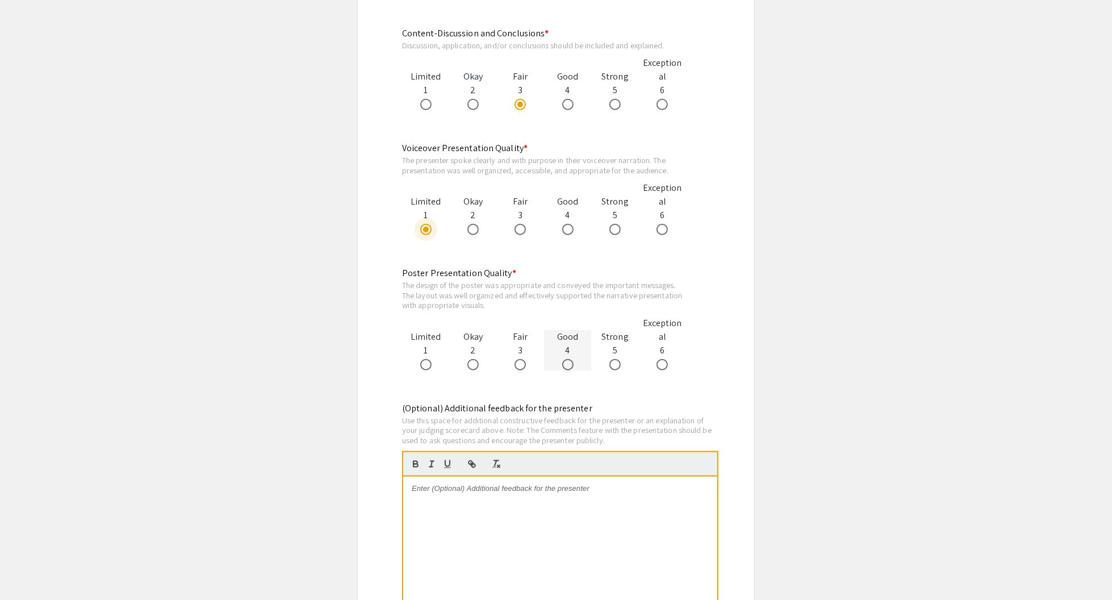
click at [566, 365] on span at bounding box center [567, 364] width 11 height 11
click at [566, 365] on input "radio" at bounding box center [567, 364] width 11 height 11
radio input "true"
click at [514, 490] on p at bounding box center [560, 488] width 297 height 10
click at [508, 490] on p "Well designed poster, especally for the introduction and methodology." at bounding box center [560, 488] width 297 height 10
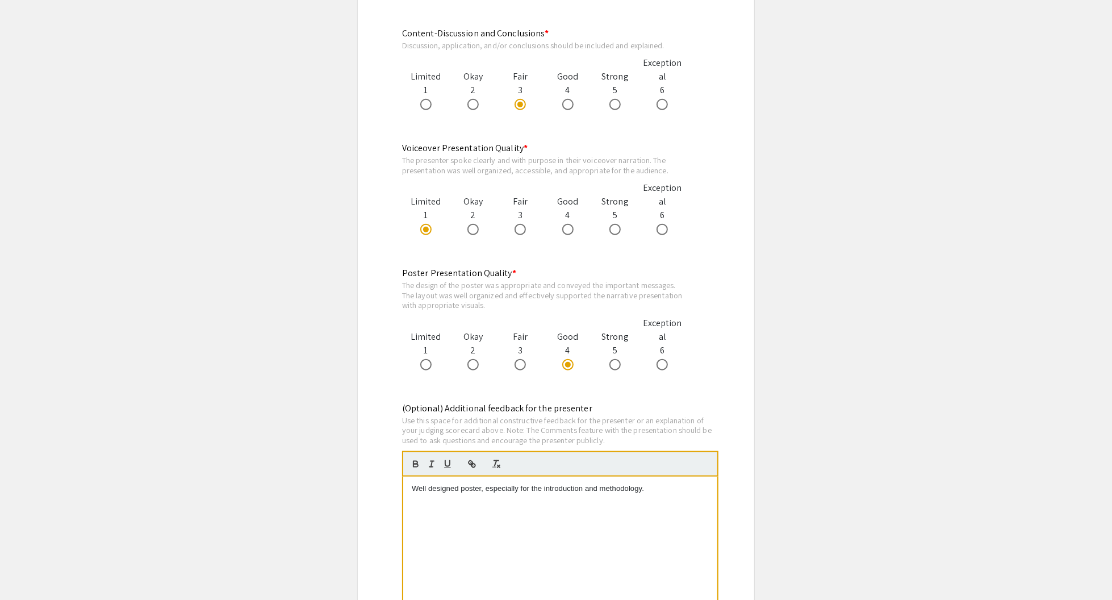
click at [677, 492] on p "Well designed poster, especially for the introduction and methodology." at bounding box center [560, 488] width 297 height 10
click at [538, 502] on p "Well designed poster, especially for the introduction and methodology. The figu…" at bounding box center [560, 493] width 297 height 21
click at [623, 500] on p "Well designed poster, especially for the introduction and methodology. The figu…" at bounding box center [560, 493] width 297 height 21
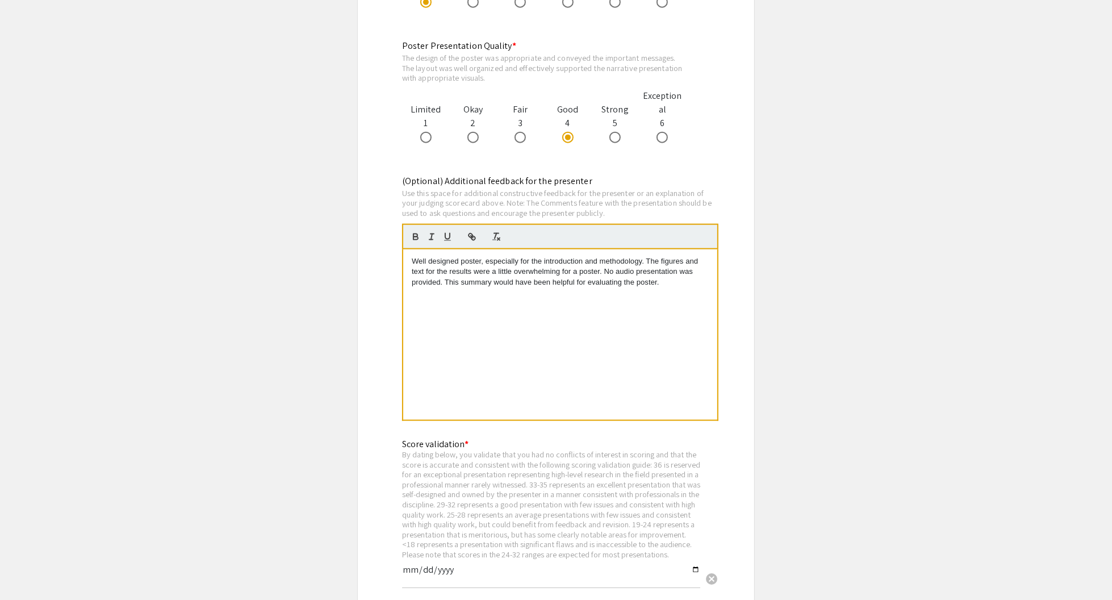
scroll to position [1363, 0]
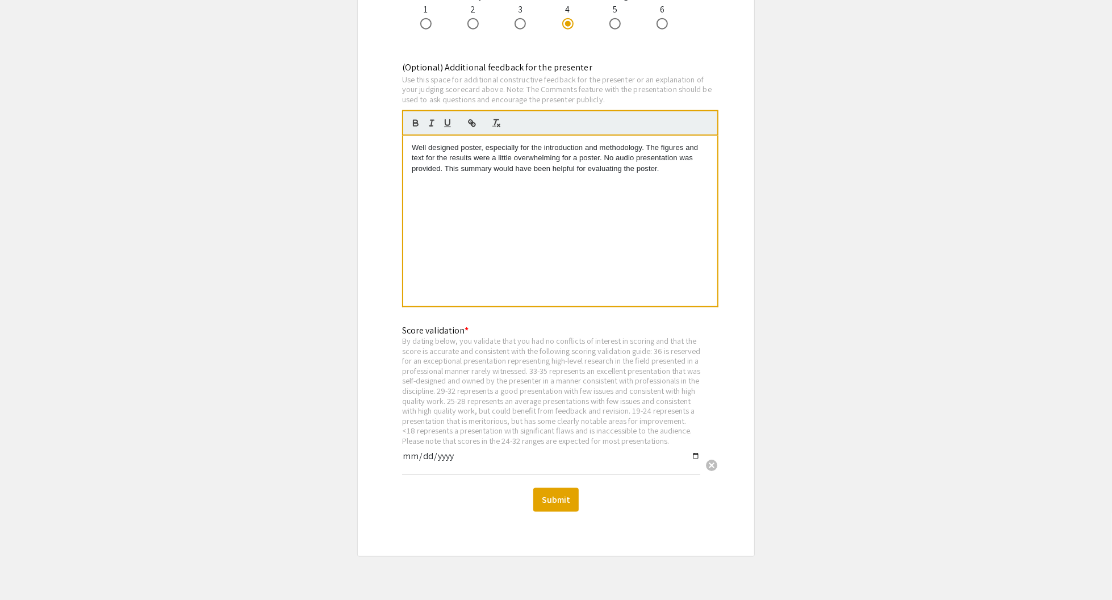
click at [694, 466] on input "date" at bounding box center [551, 460] width 298 height 19
type input "2025-09-08"
click at [546, 512] on button "Submit" at bounding box center [555, 500] width 45 height 24
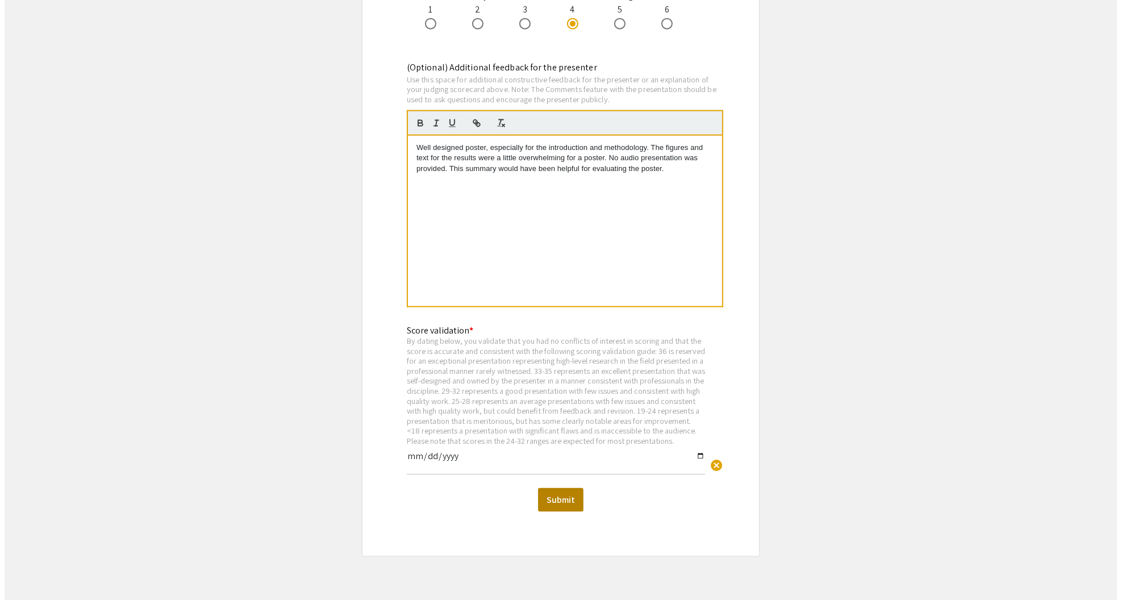
scroll to position [0, 0]
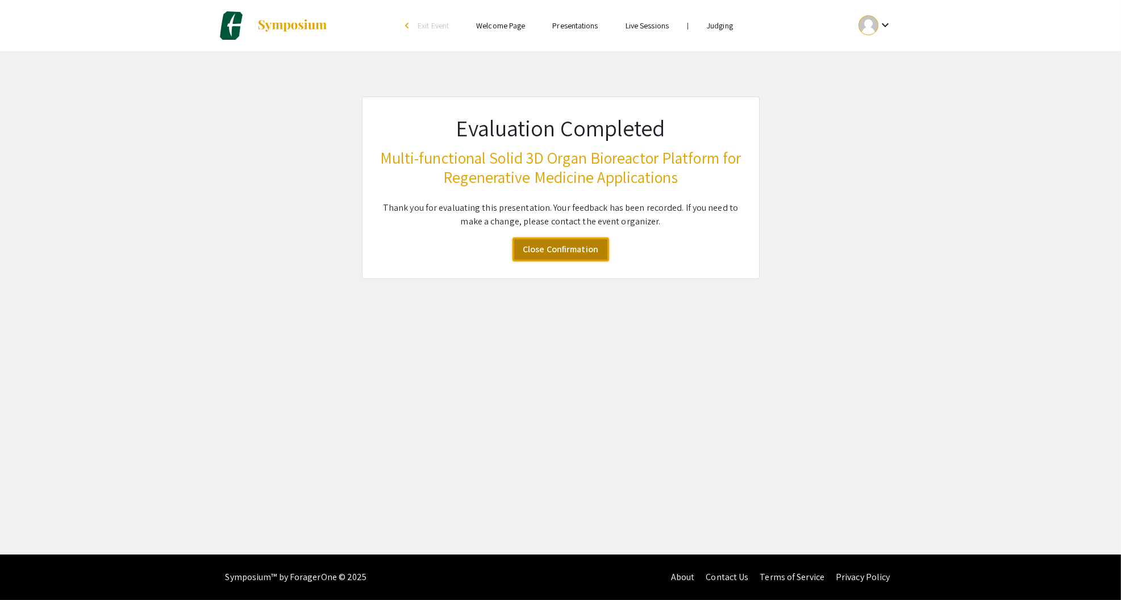
drag, startPoint x: 542, startPoint y: 251, endPoint x: 523, endPoint y: 251, distance: 18.7
click at [542, 251] on link "Close Confirmation" at bounding box center [560, 249] width 97 height 24
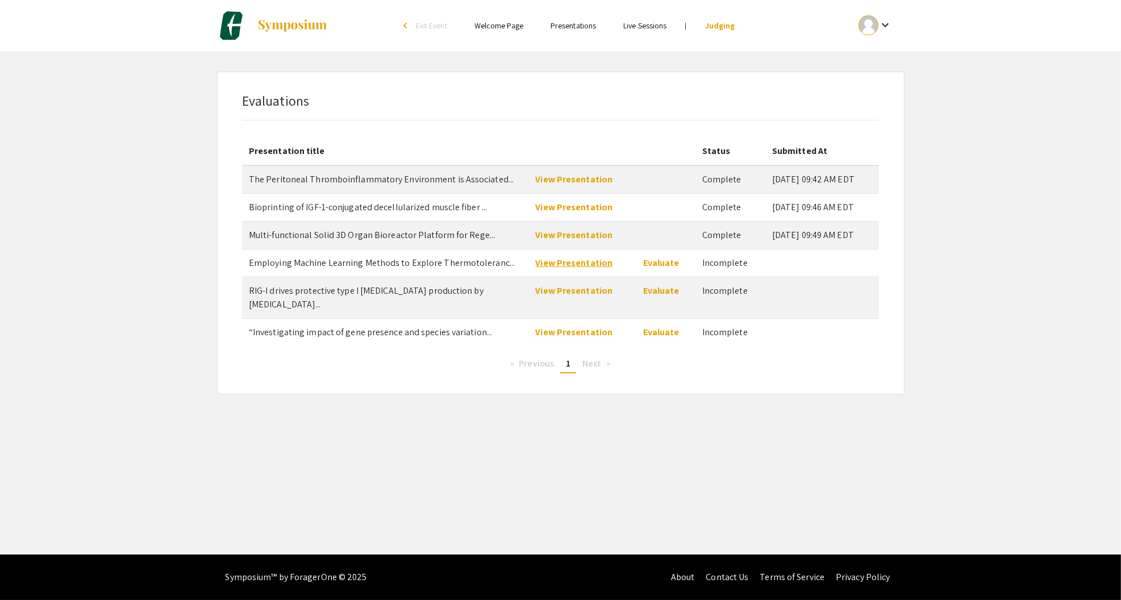
click at [579, 260] on link "View Presentation" at bounding box center [573, 263] width 77 height 12
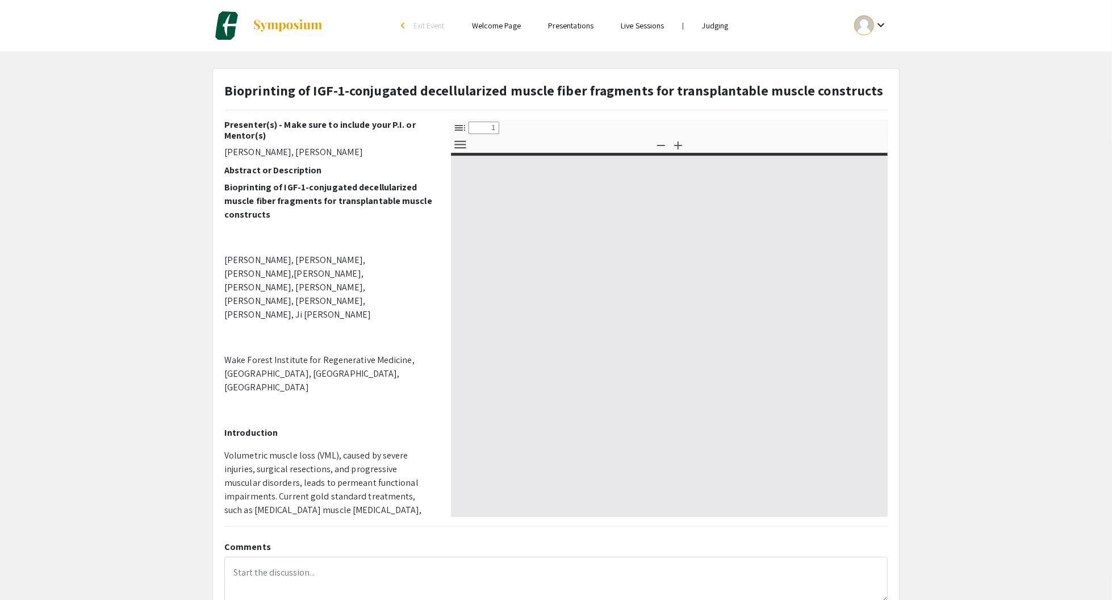
select select "custom"
type input "0"
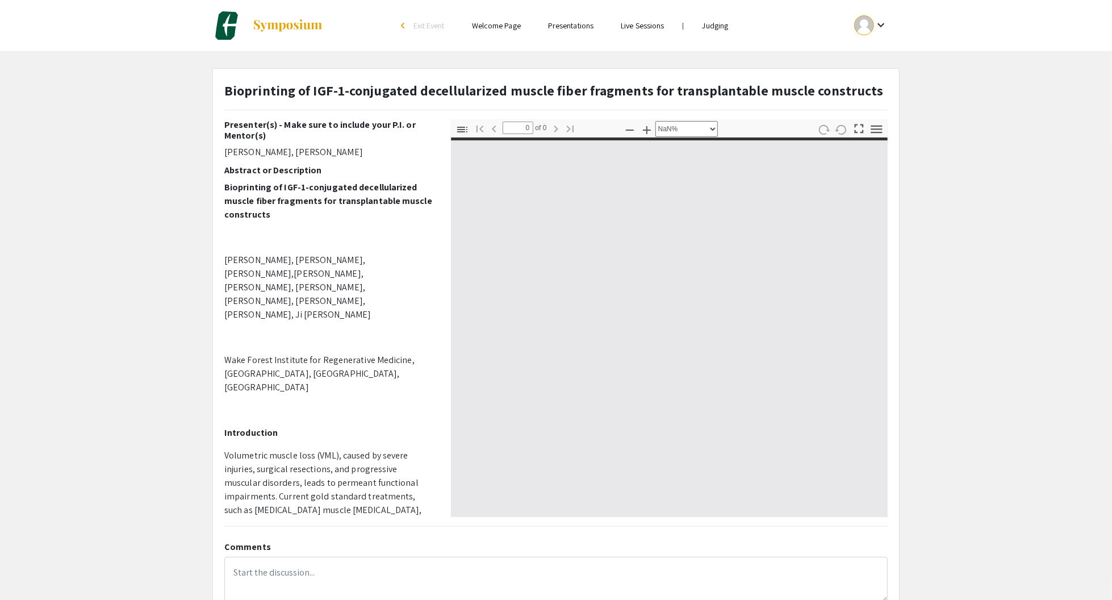
select select "auto"
type input "1"
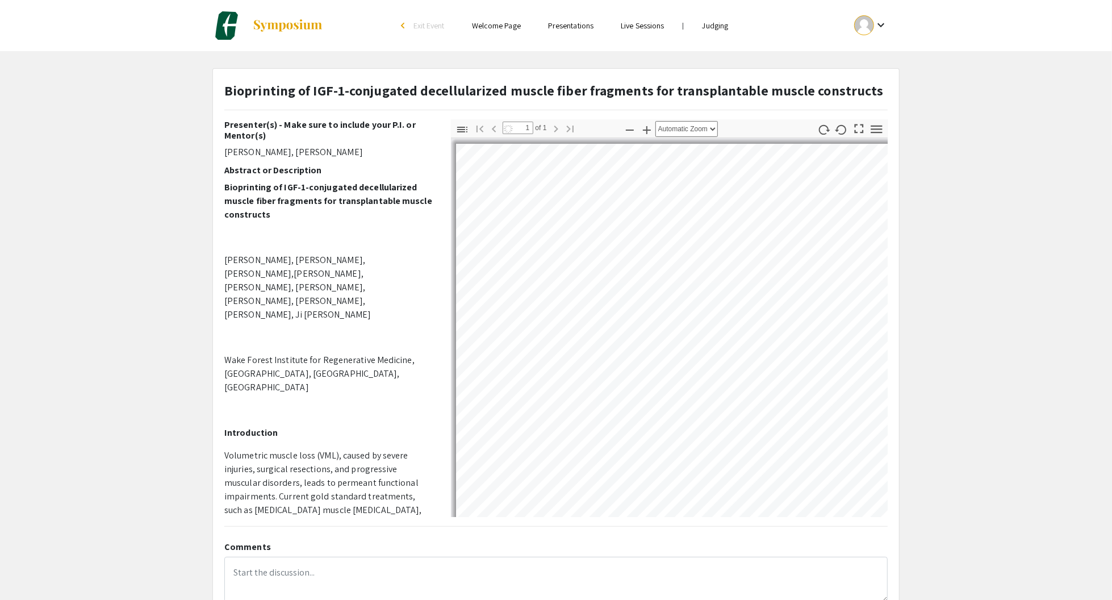
select select "auto"
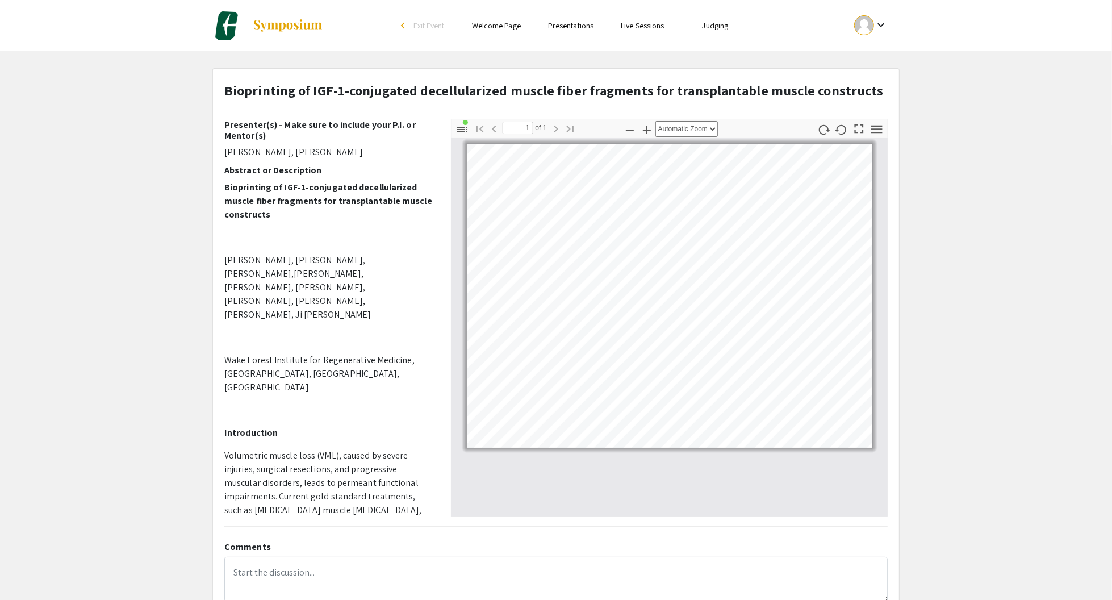
click at [335, 160] on div "Presenter(s) - Make sure to include your P.I. or Mentor(s) Olivia Clemensen, Ji…" at bounding box center [329, 318] width 210 height 398
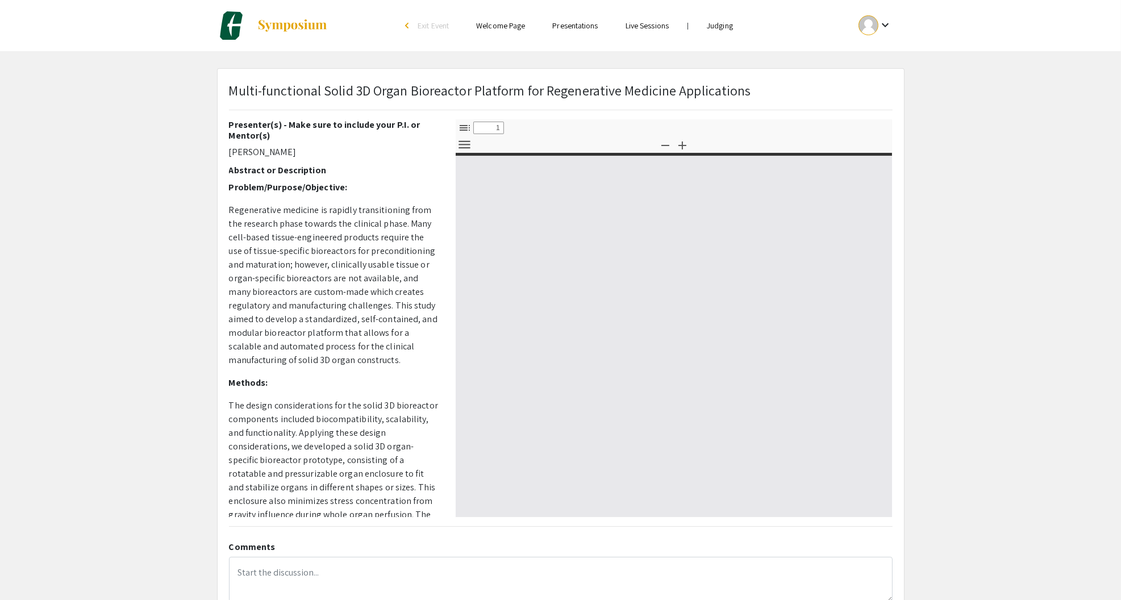
select select "custom"
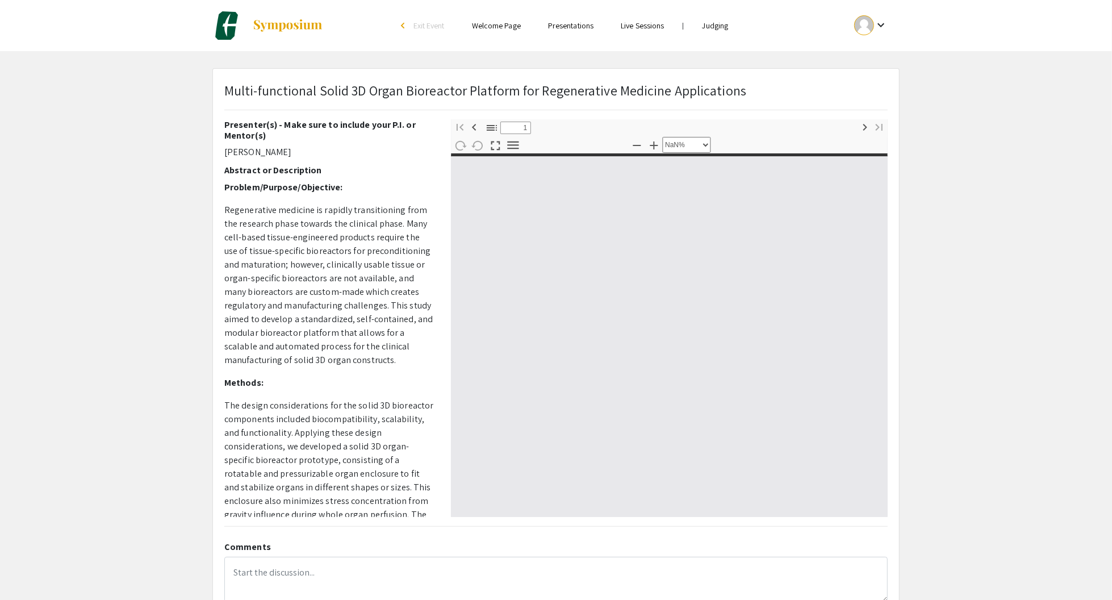
type input "0"
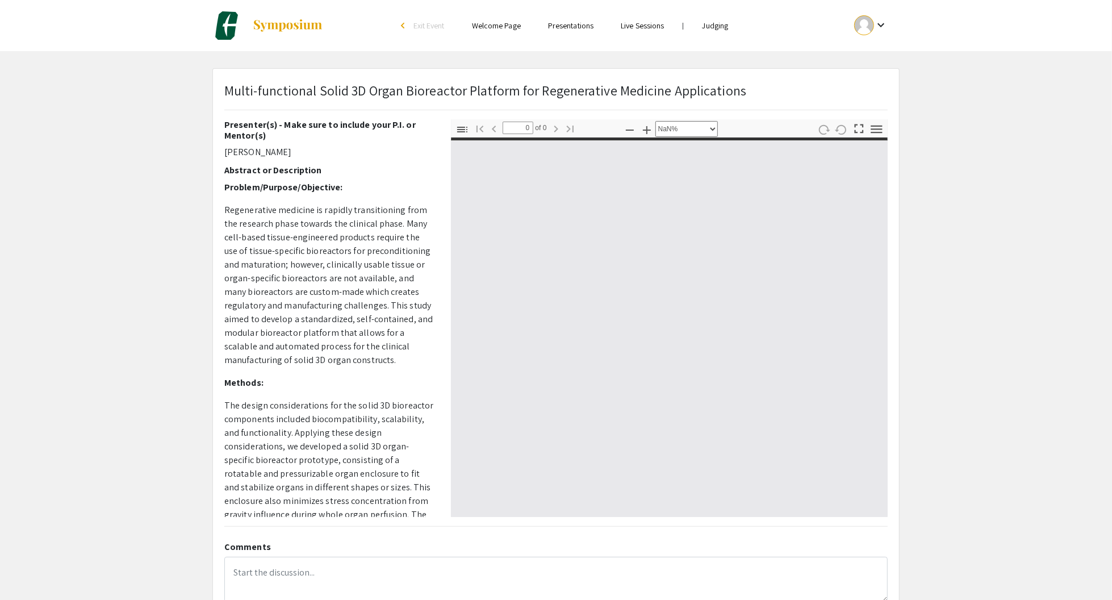
select select "auto"
type input "1"
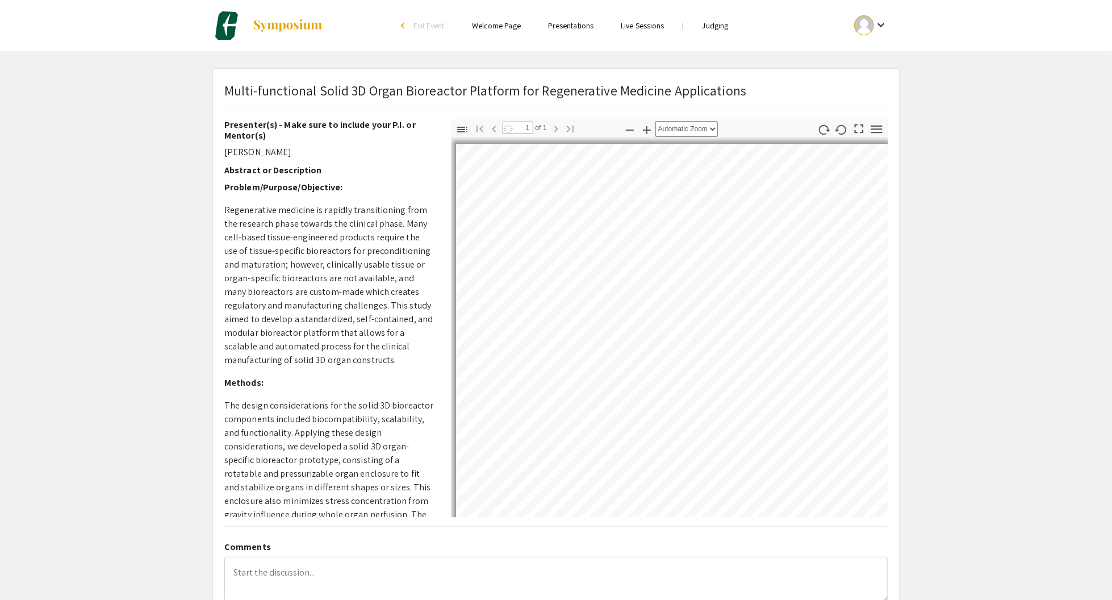
select select "auto"
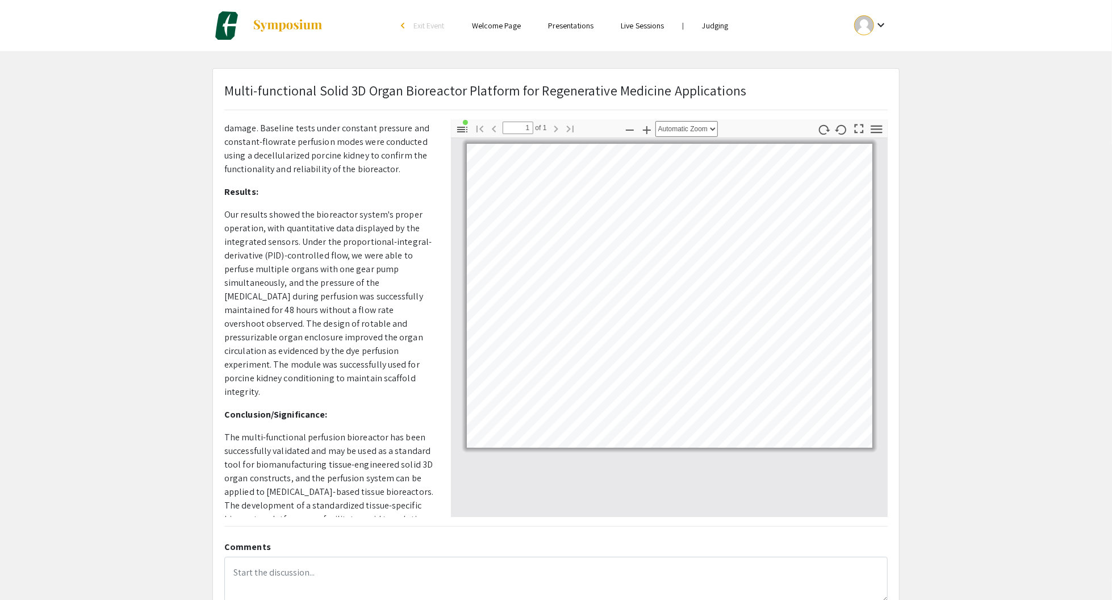
scroll to position [472, 0]
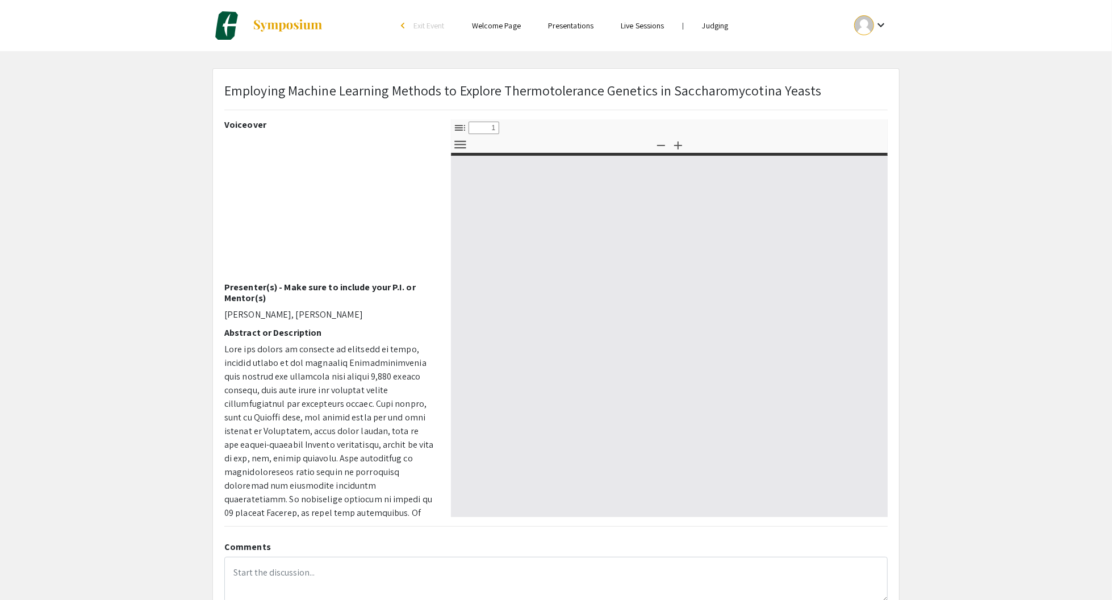
select select "custom"
type input "0"
select select "custom"
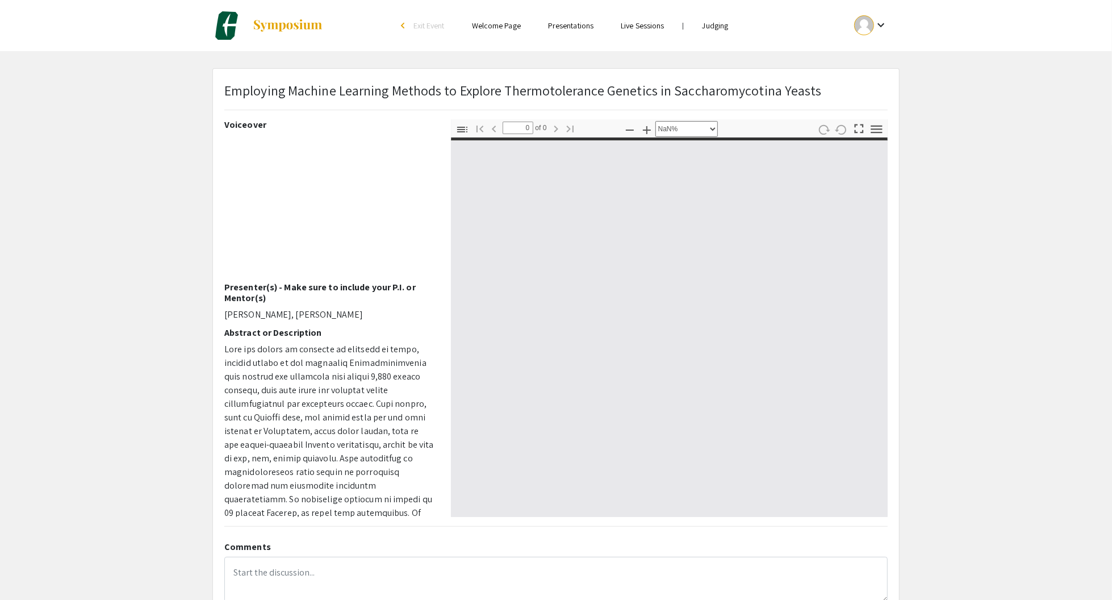
type input "1"
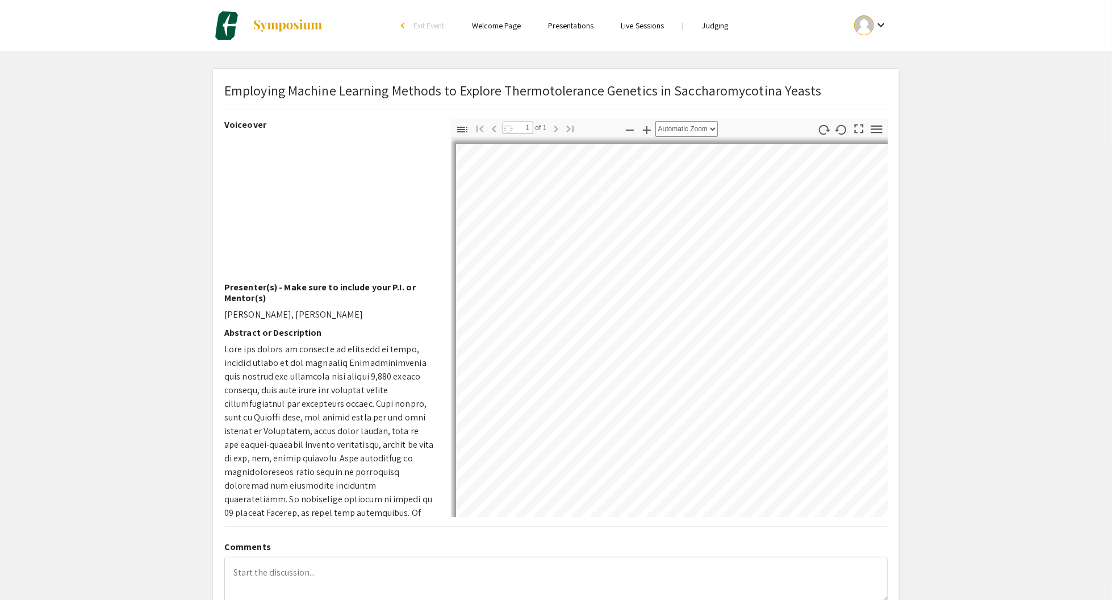
select select "auto"
